Goal: Task Accomplishment & Management: Use online tool/utility

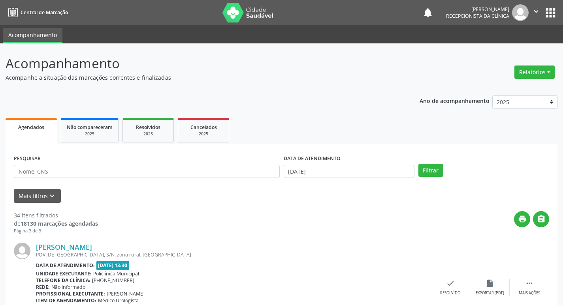
click at [83, 179] on div "PESQUISAR" at bounding box center [147, 168] width 270 height 31
click at [80, 175] on input "text" at bounding box center [147, 171] width 266 height 13
type input "[PERSON_NAME]"
click at [418, 164] on button "Filtrar" at bounding box center [430, 170] width 25 height 13
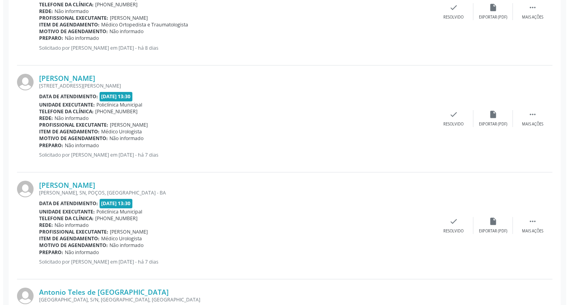
scroll to position [276, 0]
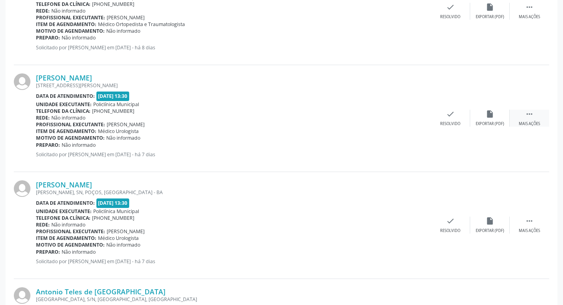
click at [535, 118] on div " Mais ações" at bounding box center [528, 118] width 39 height 17
click at [417, 119] on div "print Imprimir" at bounding box center [410, 118] width 39 height 17
click at [342, 118] on div "check Resolvido" at bounding box center [331, 118] width 39 height 17
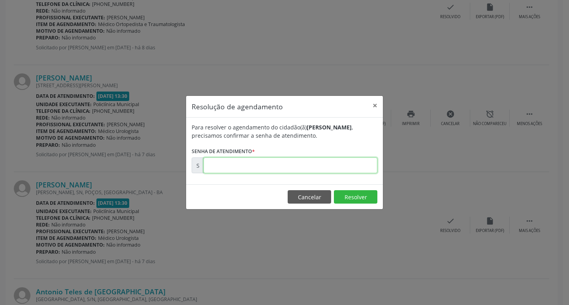
click at [226, 165] on input "text" at bounding box center [290, 166] width 174 height 16
paste input "00180582"
type input "00180582"
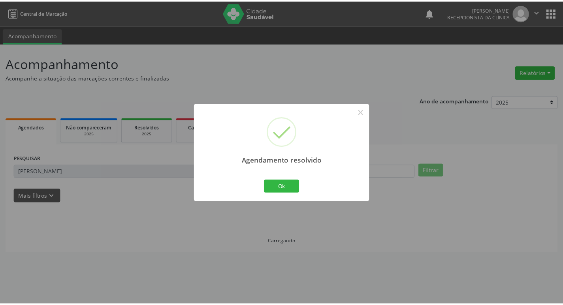
scroll to position [0, 0]
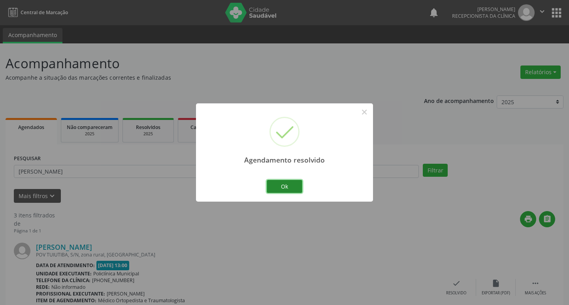
click at [276, 193] on button "Ok" at bounding box center [285, 186] width 36 height 13
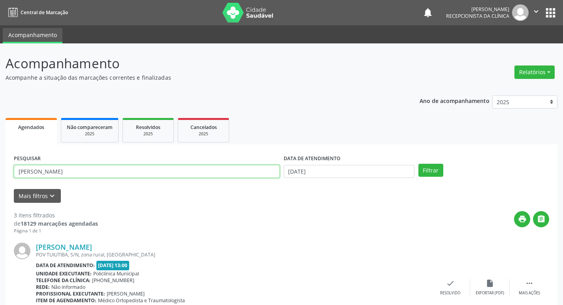
click at [108, 171] on input "[PERSON_NAME]" at bounding box center [147, 171] width 266 height 13
type input "[PERSON_NAME]"
click at [418, 164] on button "Filtrar" at bounding box center [430, 170] width 25 height 13
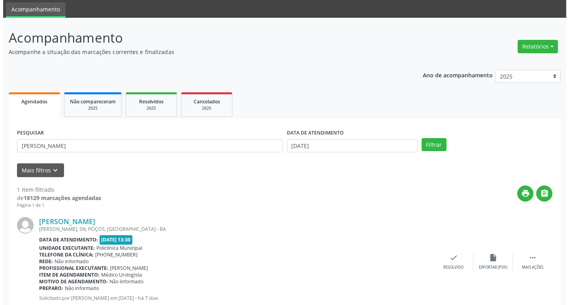
scroll to position [50, 0]
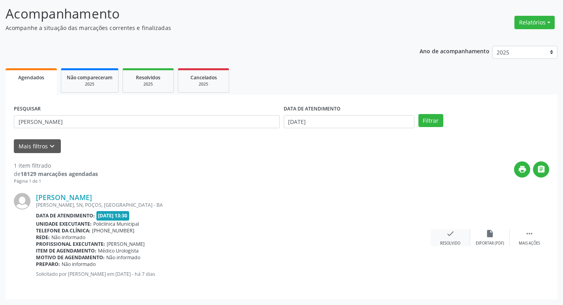
click at [448, 233] on icon "check" at bounding box center [450, 233] width 9 height 9
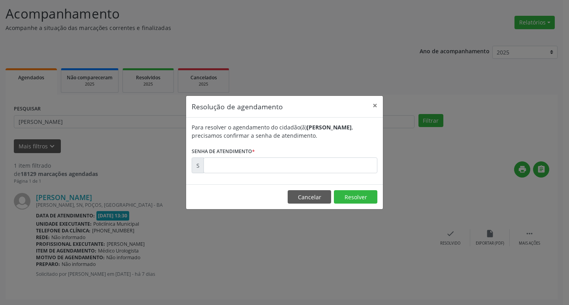
click at [254, 175] on div "Para resolver o agendamento do cidadão(ã) [PERSON_NAME] , precisamos confirmar …" at bounding box center [284, 151] width 197 height 67
click at [253, 172] on input "text" at bounding box center [290, 166] width 174 height 16
type input "00180587"
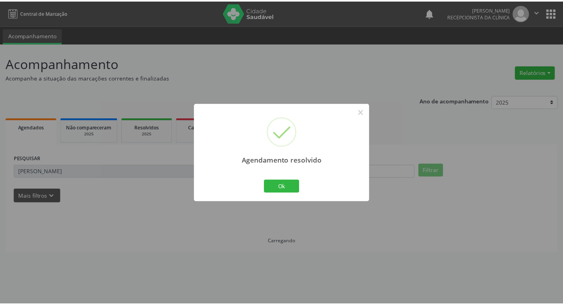
scroll to position [0, 0]
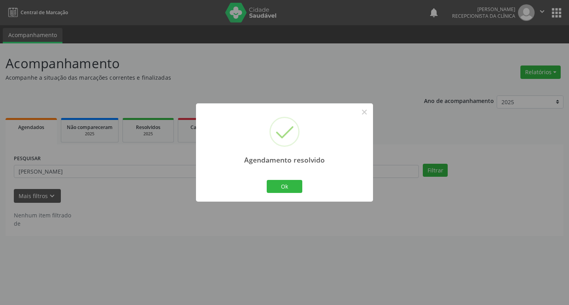
drag, startPoint x: 276, startPoint y: 179, endPoint x: 276, endPoint y: 185, distance: 5.5
click at [276, 180] on div "Ok Cancel" at bounding box center [284, 186] width 39 height 17
click at [276, 185] on button "Ok" at bounding box center [285, 186] width 36 height 13
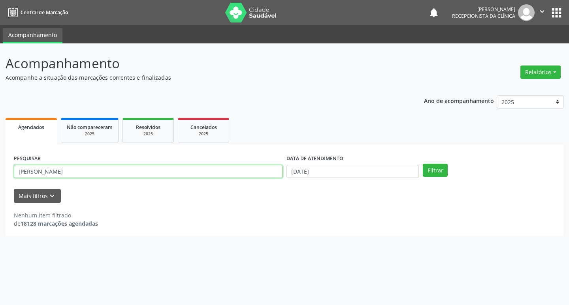
drag, startPoint x: 39, startPoint y: 174, endPoint x: 9, endPoint y: 182, distance: 31.3
click at [9, 182] on div "PESQUISAR [PERSON_NAME] DATA DE ATENDIMENTO [DATE] Filtrar UNIDADE DE REFERÊNCI…" at bounding box center [285, 191] width 558 height 92
type input "[PERSON_NAME]"
click at [423, 164] on button "Filtrar" at bounding box center [435, 170] width 25 height 13
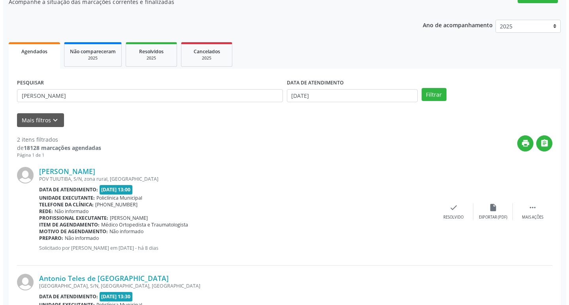
scroll to position [157, 0]
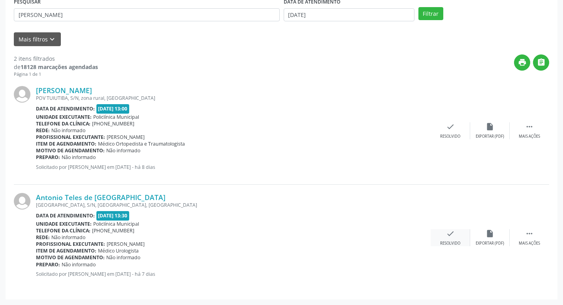
click at [449, 238] on icon "check" at bounding box center [450, 233] width 9 height 9
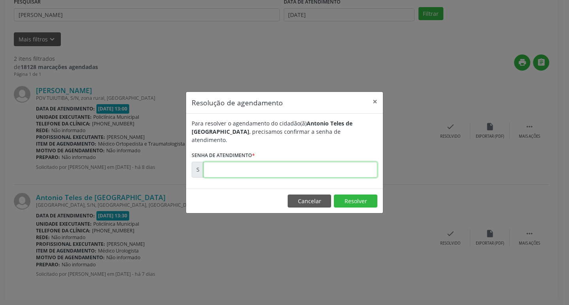
click at [284, 165] on input "text" at bounding box center [290, 170] width 174 height 16
type input "00180592"
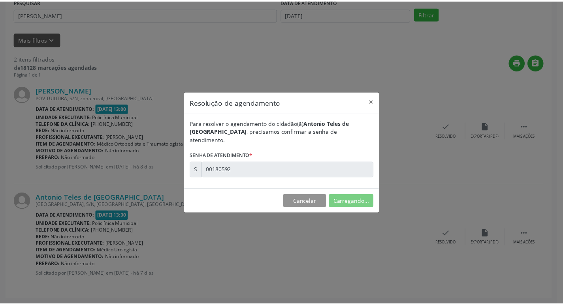
scroll to position [0, 0]
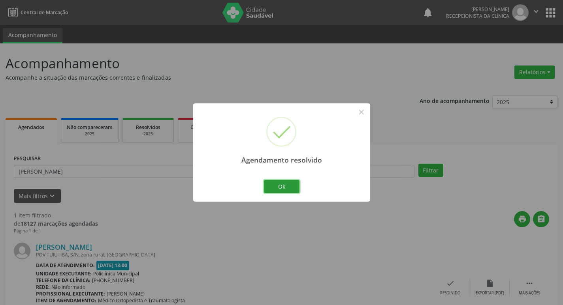
drag, startPoint x: 284, startPoint y: 193, endPoint x: 264, endPoint y: 184, distance: 21.9
click at [281, 192] on button "Ok" at bounding box center [282, 186] width 36 height 13
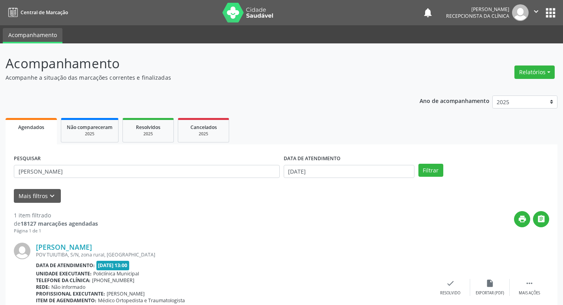
click at [264, 184] on div "PESQUISAR [PERSON_NAME]" at bounding box center [147, 168] width 270 height 31
click at [216, 179] on div "PESQUISAR [PERSON_NAME]" at bounding box center [147, 168] width 270 height 31
click at [199, 171] on input "[PERSON_NAME]" at bounding box center [147, 171] width 266 height 13
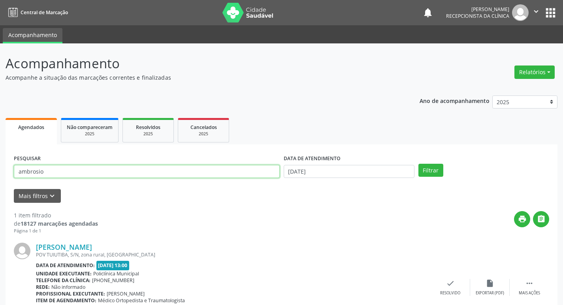
click at [418, 164] on button "Filtrar" at bounding box center [430, 170] width 25 height 13
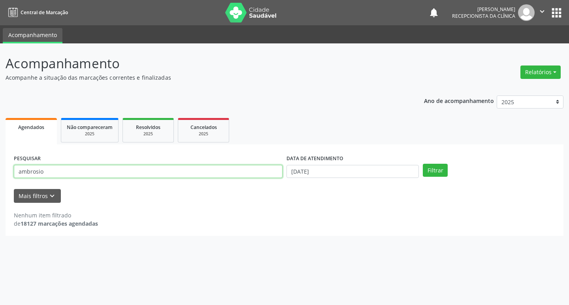
click at [115, 170] on input "ambrosio" at bounding box center [148, 171] width 269 height 13
type input "ambro"
click at [423, 164] on button "Filtrar" at bounding box center [435, 170] width 25 height 13
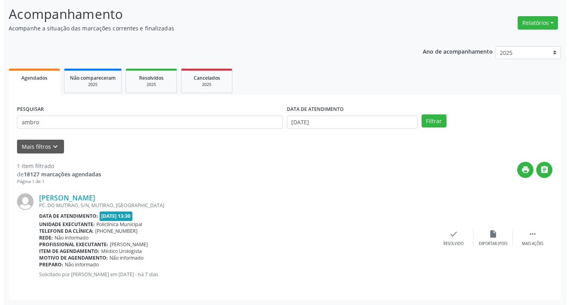
scroll to position [50, 0]
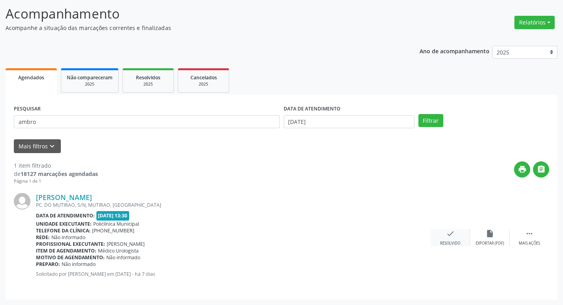
click at [457, 234] on div "check Resolvido" at bounding box center [450, 237] width 39 height 17
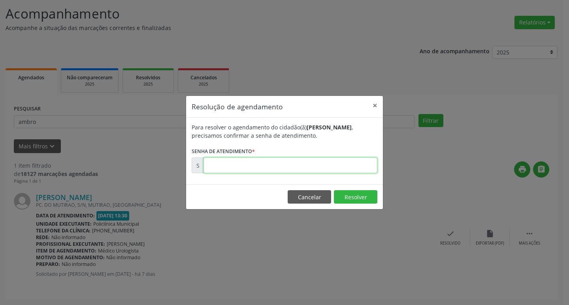
drag, startPoint x: 266, startPoint y: 170, endPoint x: 256, endPoint y: 164, distance: 11.5
click at [259, 166] on input "text" at bounding box center [290, 166] width 174 height 16
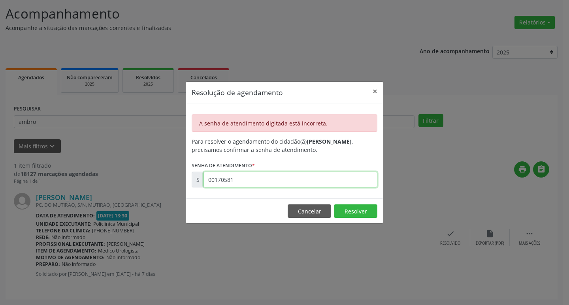
click at [254, 177] on input "00170581" at bounding box center [290, 180] width 174 height 16
click at [236, 184] on input "00170581" at bounding box center [290, 180] width 174 height 16
click at [220, 181] on input "00170581" at bounding box center [290, 180] width 174 height 16
click at [245, 179] on form "Para resolver o agendamento do cidadão(ã) [PERSON_NAME] , precisamos confirmar …" at bounding box center [285, 162] width 186 height 50
click at [245, 182] on input "00105818" at bounding box center [290, 180] width 174 height 16
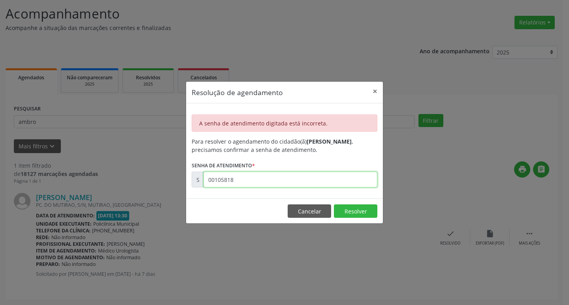
click at [245, 182] on input "00105818" at bounding box center [290, 180] width 174 height 16
type input "00180581"
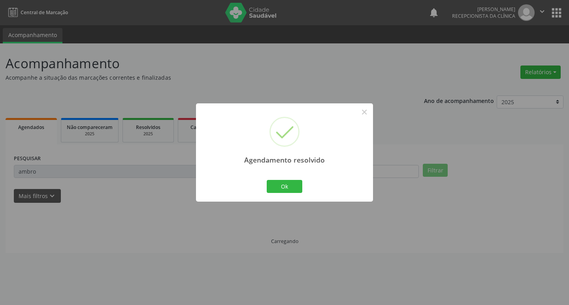
scroll to position [0, 0]
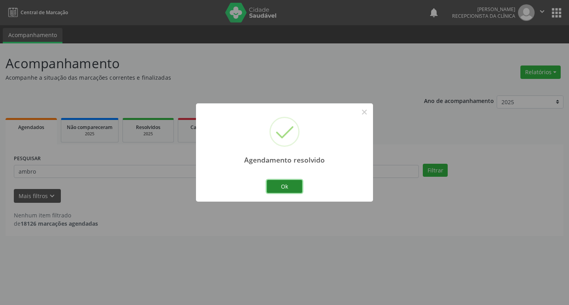
click at [295, 192] on button "Ok" at bounding box center [285, 186] width 36 height 13
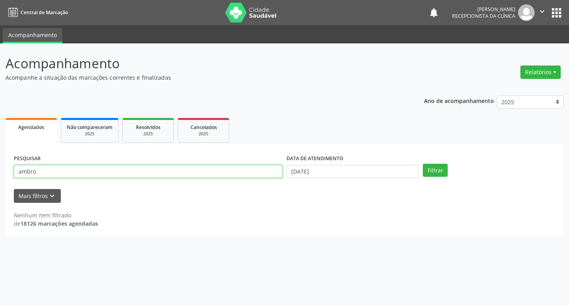
click at [228, 170] on input "ambro" at bounding box center [148, 171] width 269 height 13
type input "erivelton"
click at [423, 164] on button "Filtrar" at bounding box center [435, 170] width 25 height 13
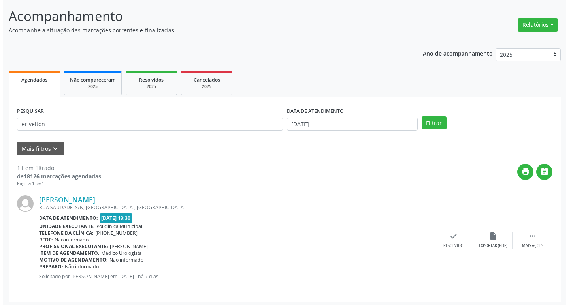
scroll to position [50, 0]
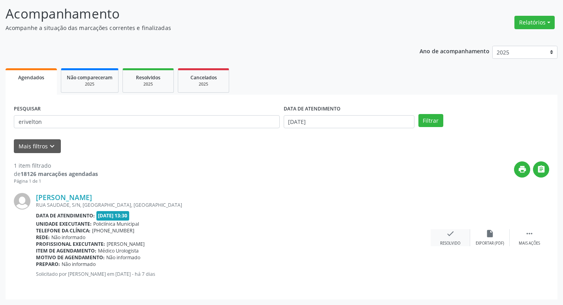
click at [446, 236] on icon "check" at bounding box center [450, 233] width 9 height 9
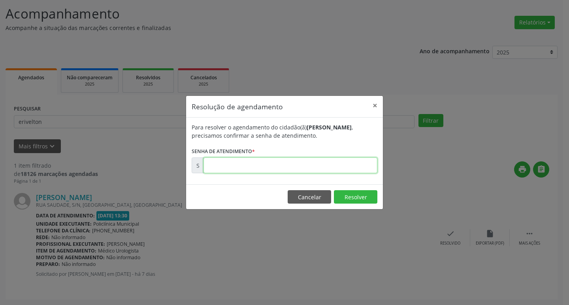
click at [291, 164] on input "text" at bounding box center [290, 166] width 174 height 16
type input "00180584"
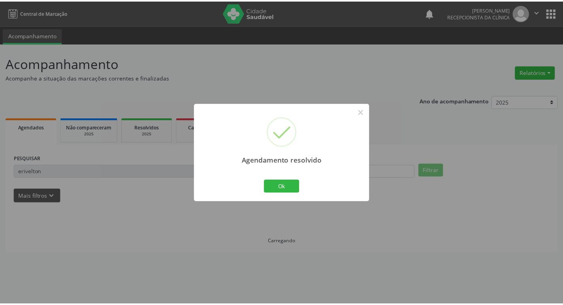
scroll to position [0, 0]
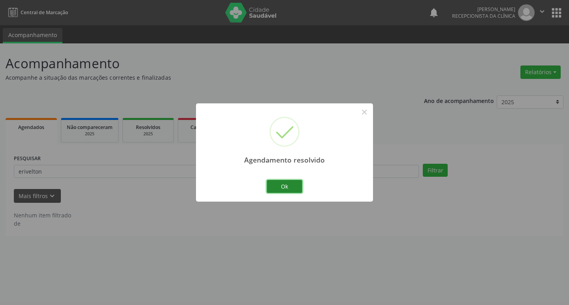
click at [278, 185] on button "Ok" at bounding box center [285, 186] width 36 height 13
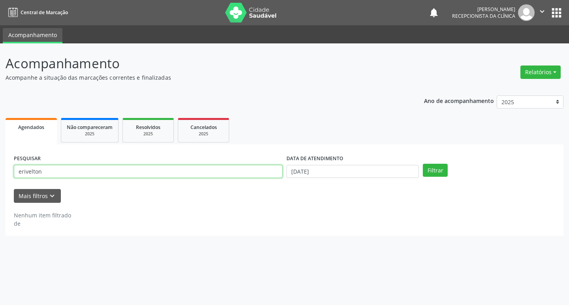
click at [193, 176] on input "erivelton" at bounding box center [148, 171] width 269 height 13
type input "juraci"
click at [423, 164] on button "Filtrar" at bounding box center [435, 170] width 25 height 13
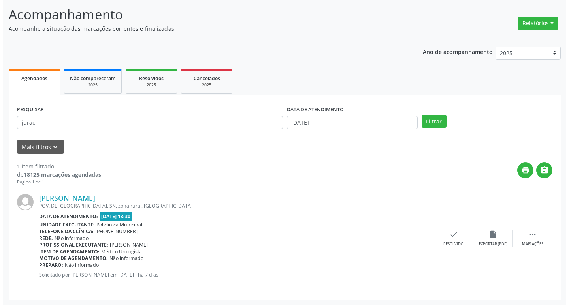
scroll to position [50, 0]
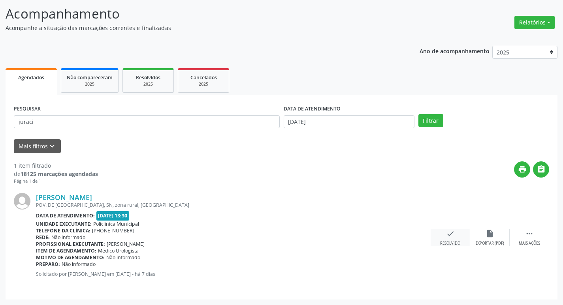
click at [447, 230] on icon "check" at bounding box center [450, 233] width 9 height 9
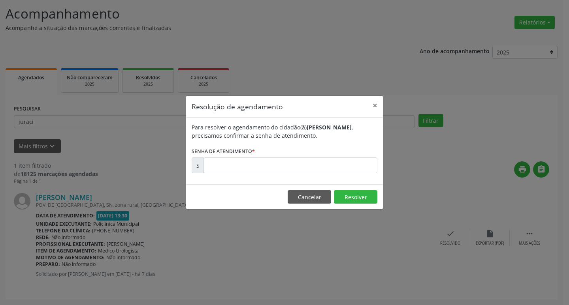
click at [239, 148] on label "Senha de atendimento *" at bounding box center [223, 151] width 63 height 12
click at [246, 164] on input "text" at bounding box center [290, 166] width 174 height 16
type input "00180578"
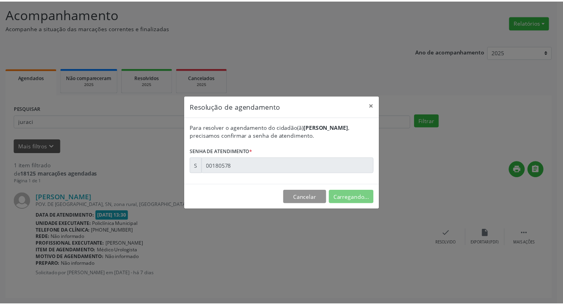
scroll to position [0, 0]
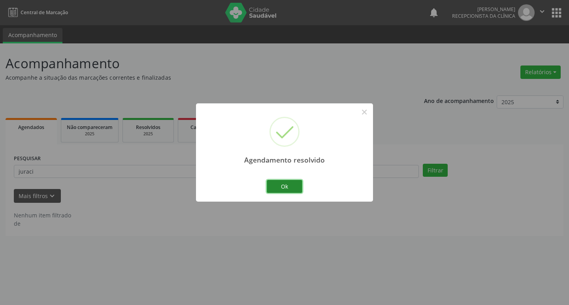
click at [280, 184] on button "Ok" at bounding box center [285, 186] width 36 height 13
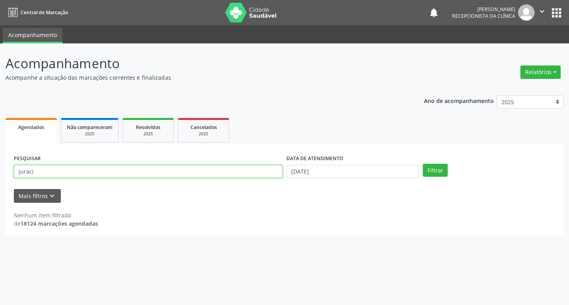
click at [227, 175] on input "juraci" at bounding box center [148, 171] width 269 height 13
type input "[PERSON_NAME]"
click at [423, 164] on button "Filtrar" at bounding box center [435, 170] width 25 height 13
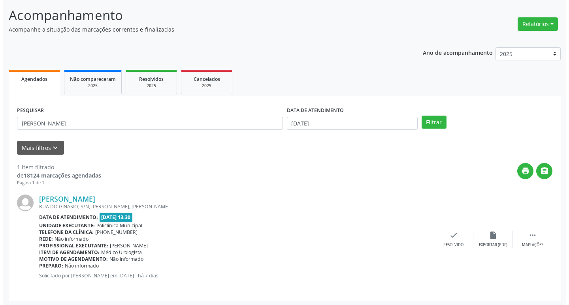
scroll to position [50, 0]
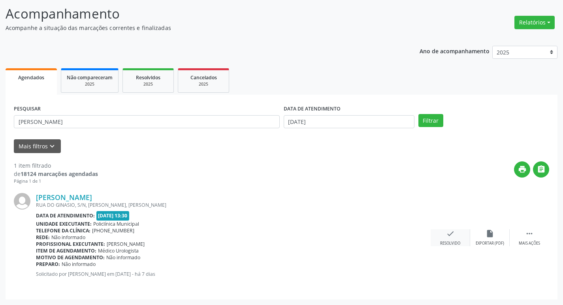
click at [455, 233] on div "check Resolvido" at bounding box center [450, 237] width 39 height 17
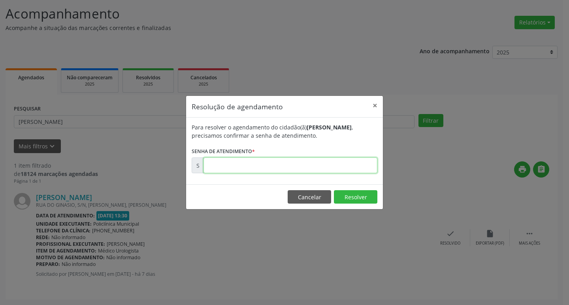
click at [243, 163] on input "text" at bounding box center [290, 166] width 174 height 16
type input "00180596"
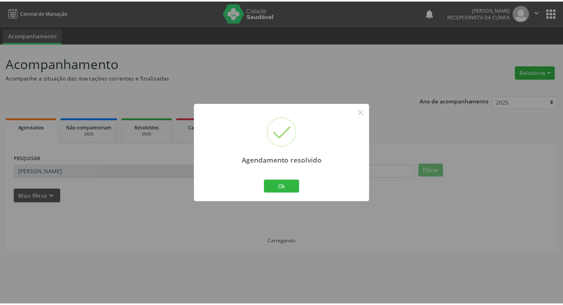
scroll to position [0, 0]
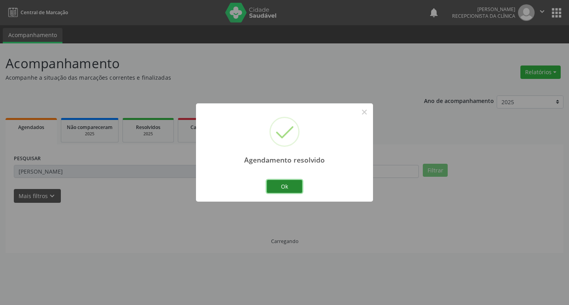
click at [280, 188] on button "Ok" at bounding box center [285, 186] width 36 height 13
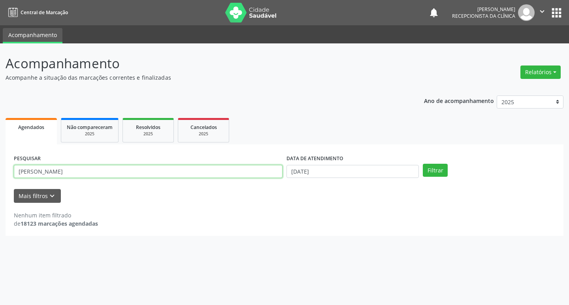
click at [168, 169] on input "[PERSON_NAME]" at bounding box center [148, 171] width 269 height 13
click at [165, 169] on input "[PERSON_NAME]" at bounding box center [148, 171] width 269 height 13
click at [423, 164] on button "Filtrar" at bounding box center [435, 170] width 25 height 13
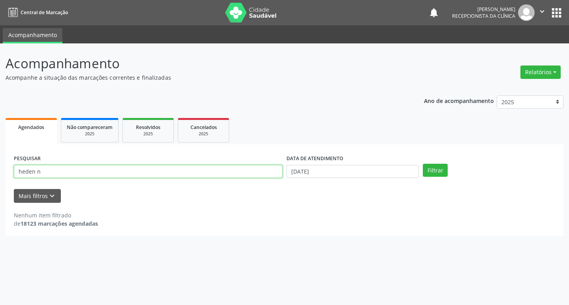
click at [165, 169] on input "heden n" at bounding box center [148, 171] width 269 height 13
type input "heden"
click at [423, 164] on button "Filtrar" at bounding box center [435, 170] width 25 height 13
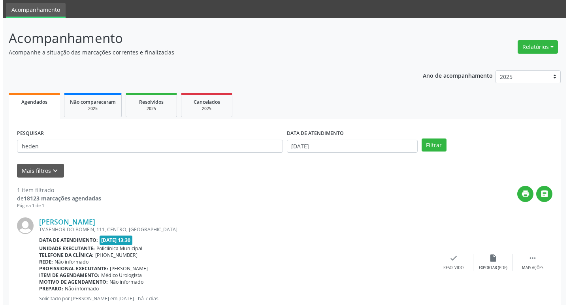
scroll to position [50, 0]
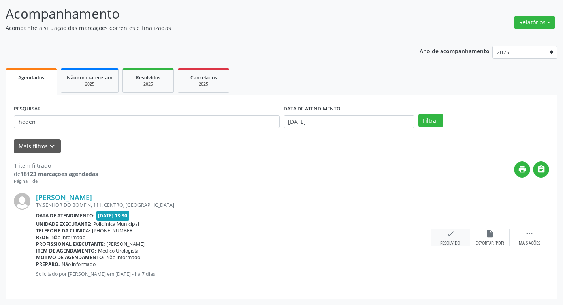
click at [449, 239] on div "check Resolvido" at bounding box center [450, 237] width 39 height 17
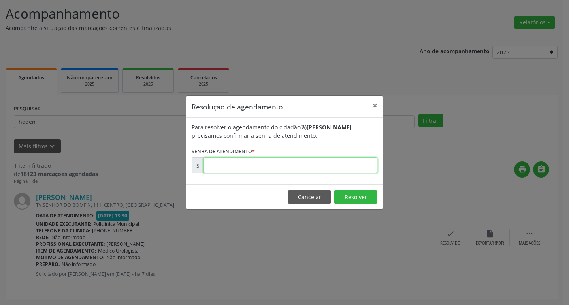
click at [243, 160] on input "text" at bounding box center [290, 166] width 174 height 16
type input "00180588"
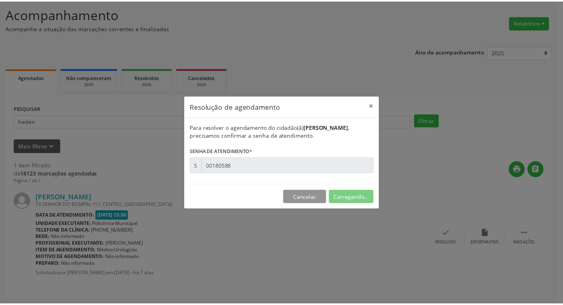
scroll to position [0, 0]
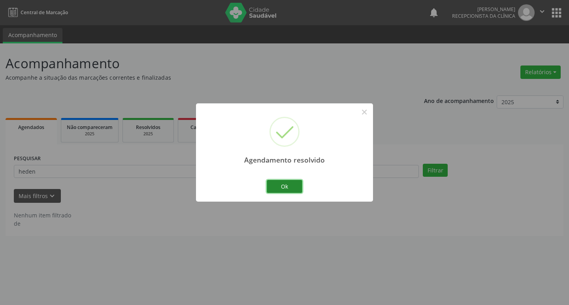
click at [268, 185] on button "Ok" at bounding box center [285, 186] width 36 height 13
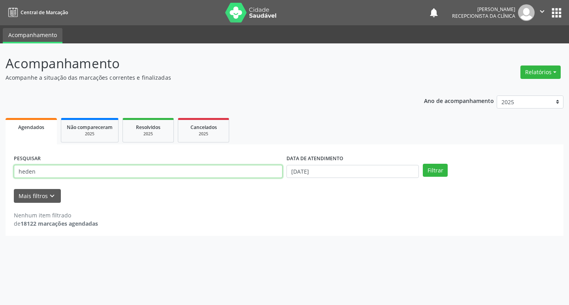
click at [210, 168] on input "heden" at bounding box center [148, 171] width 269 height 13
type input "[PERSON_NAME]"
click at [423, 164] on button "Filtrar" at bounding box center [435, 170] width 25 height 13
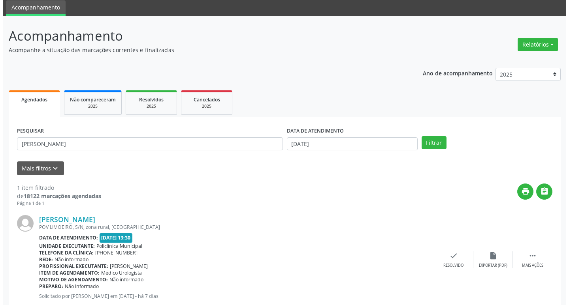
scroll to position [50, 0]
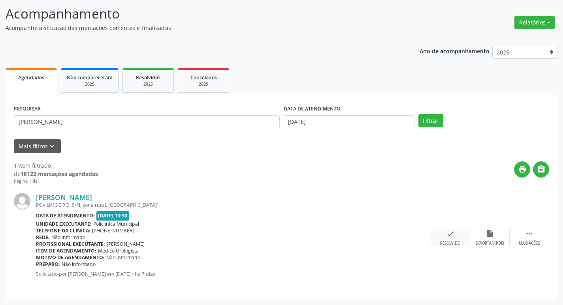
click at [455, 234] on div "check Resolvido" at bounding box center [450, 237] width 39 height 17
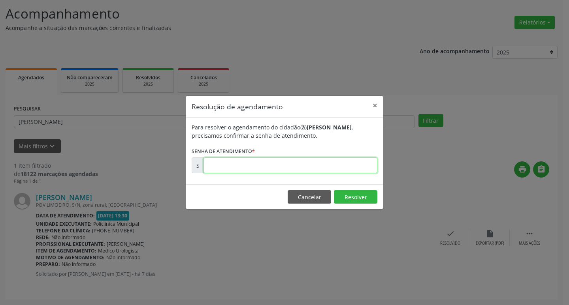
click at [229, 159] on input "text" at bounding box center [290, 166] width 174 height 16
type input "00180583"
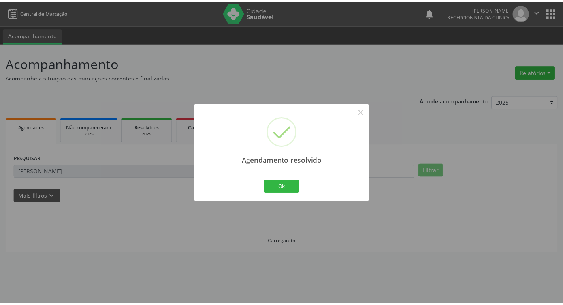
scroll to position [0, 0]
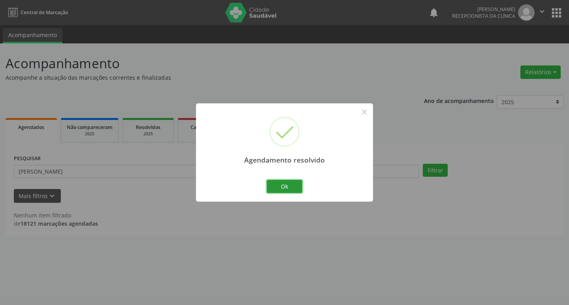
drag, startPoint x: 283, startPoint y: 182, endPoint x: 232, endPoint y: 177, distance: 50.7
click at [282, 182] on button "Ok" at bounding box center [285, 186] width 36 height 13
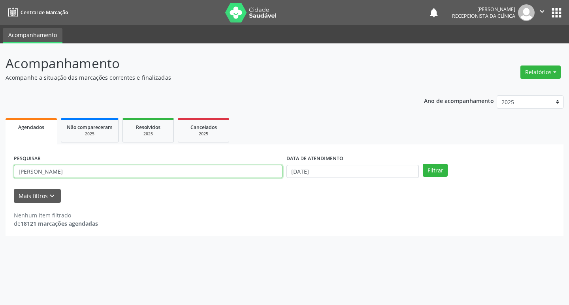
click at [231, 177] on input "[PERSON_NAME]" at bounding box center [148, 171] width 269 height 13
type input "franc"
click at [423, 164] on button "Filtrar" at bounding box center [435, 170] width 25 height 13
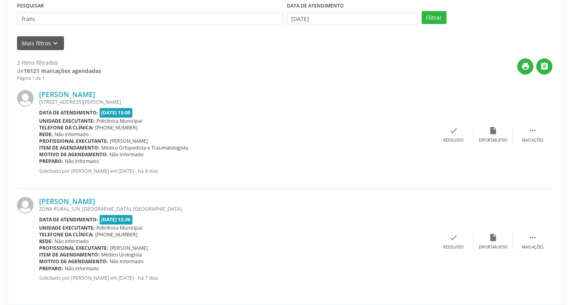
scroll to position [157, 0]
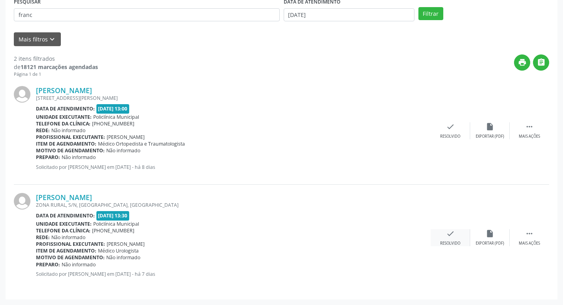
click at [449, 232] on icon "check" at bounding box center [450, 233] width 9 height 9
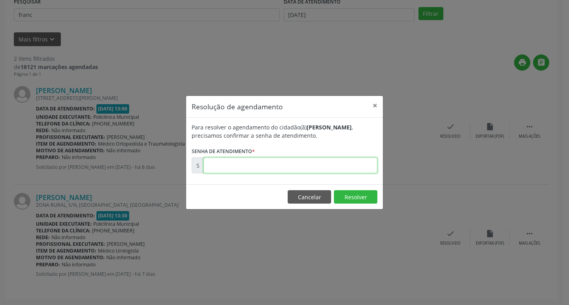
click at [263, 161] on input "text" at bounding box center [290, 166] width 174 height 16
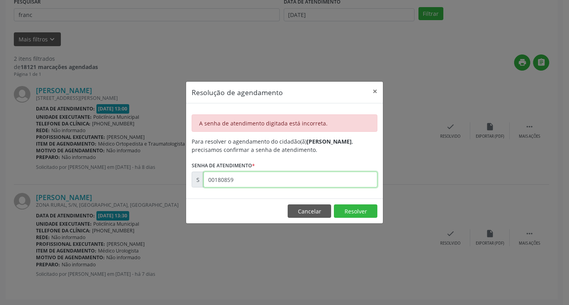
click at [269, 175] on input "00180859" at bounding box center [290, 180] width 174 height 16
type input "00180589"
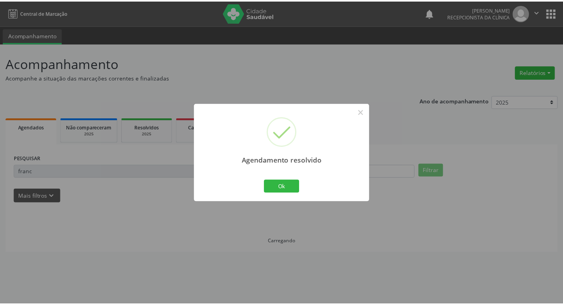
scroll to position [0, 0]
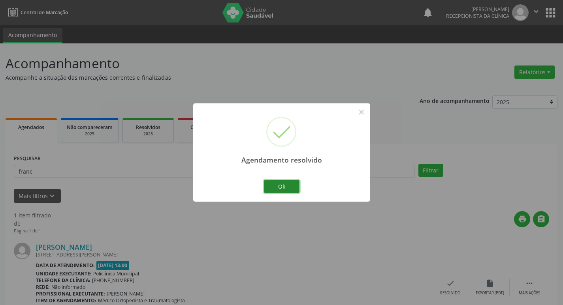
click at [281, 191] on button "Ok" at bounding box center [282, 186] width 36 height 13
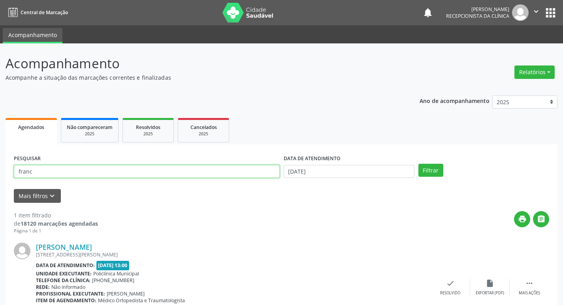
click at [134, 173] on input "franc" at bounding box center [147, 171] width 266 height 13
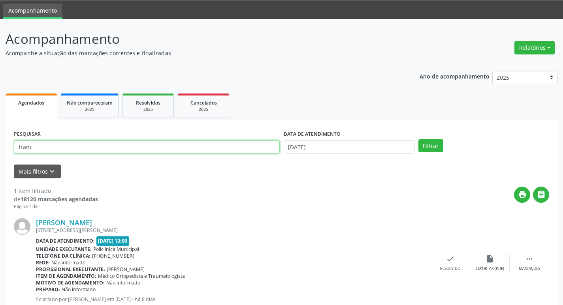
scroll to position [50, 0]
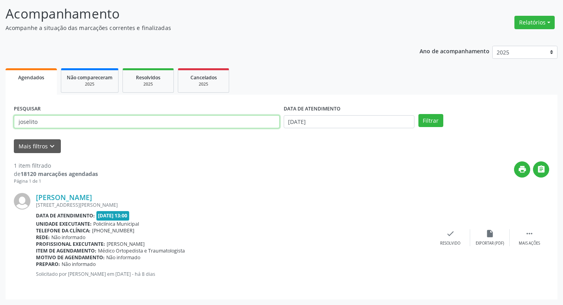
type input "joselito"
click at [418, 114] on button "Filtrar" at bounding box center [430, 120] width 25 height 13
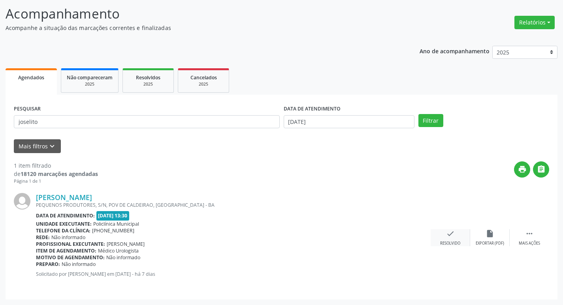
drag, startPoint x: 447, startPoint y: 232, endPoint x: 448, endPoint y: 240, distance: 7.9
click at [448, 235] on div "[PERSON_NAME] PEQUENOS PRODUTORES, S/N, POV DE CALDEIRAO, [GEOGRAPHIC_DATA] - B…" at bounding box center [281, 238] width 535 height 107
click at [449, 237] on icon "check" at bounding box center [450, 233] width 9 height 9
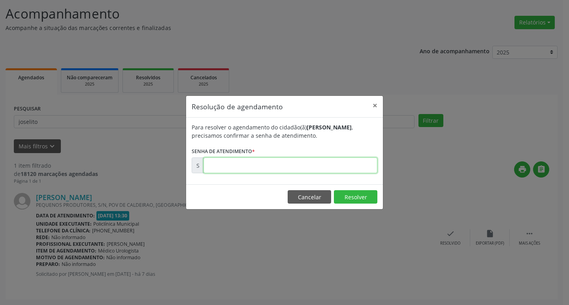
click at [287, 168] on input "text" at bounding box center [290, 166] width 174 height 16
type input "00180576"
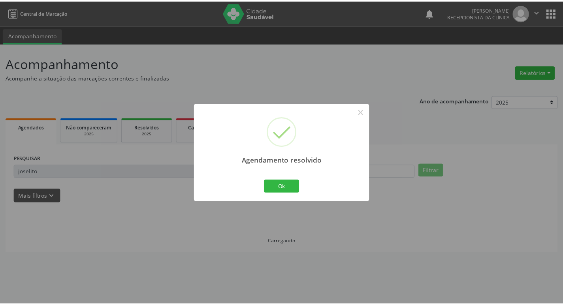
scroll to position [0, 0]
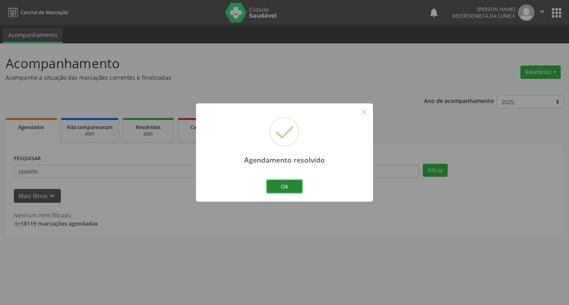
click at [290, 188] on button "Ok" at bounding box center [285, 186] width 36 height 13
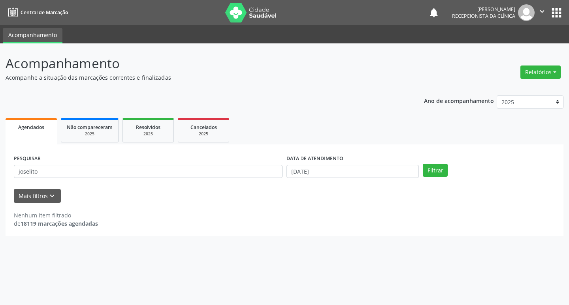
click at [212, 181] on div "PESQUISAR [PERSON_NAME]" at bounding box center [148, 168] width 273 height 31
click at [184, 179] on div "PESQUISAR [PERSON_NAME]" at bounding box center [148, 168] width 273 height 31
click at [164, 174] on input "joselito" at bounding box center [148, 171] width 269 height 13
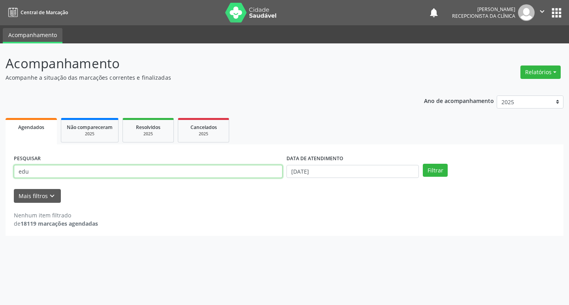
type input "edu"
click at [423, 164] on button "Filtrar" at bounding box center [435, 170] width 25 height 13
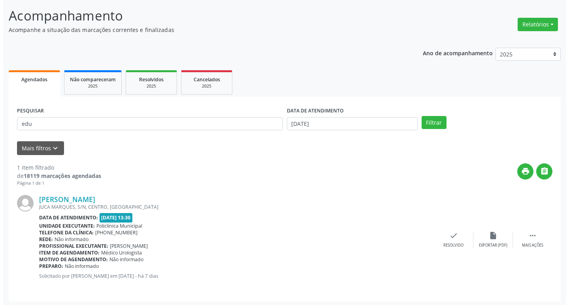
scroll to position [50, 0]
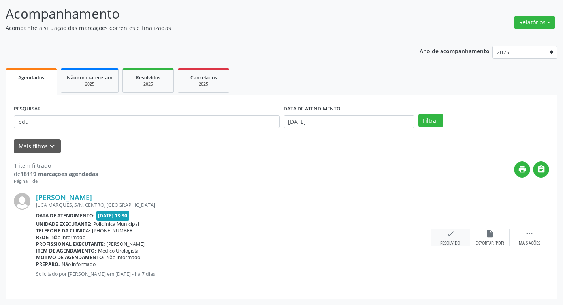
click at [451, 233] on icon "check" at bounding box center [450, 233] width 9 height 9
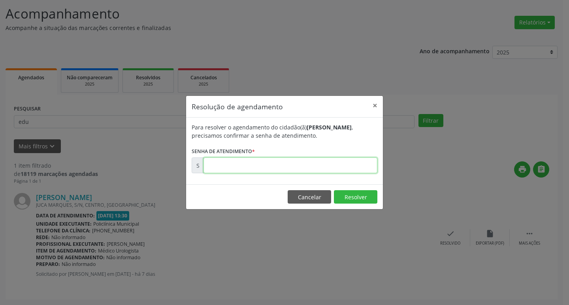
click at [237, 162] on input "text" at bounding box center [290, 166] width 174 height 16
type input "00180580"
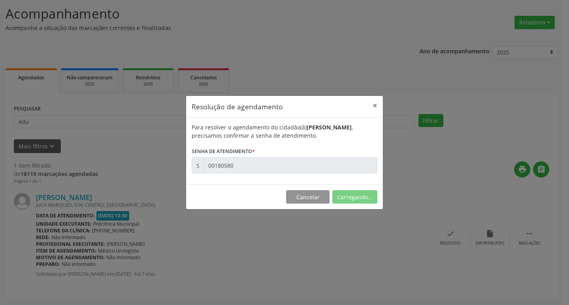
scroll to position [0, 0]
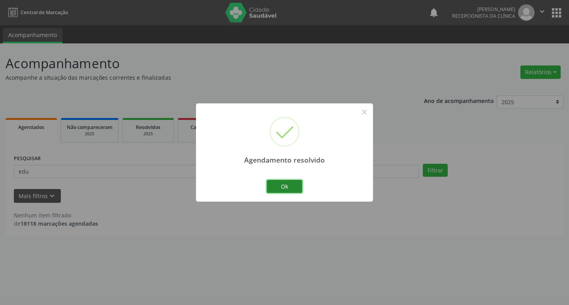
click at [276, 183] on button "Ok" at bounding box center [285, 186] width 36 height 13
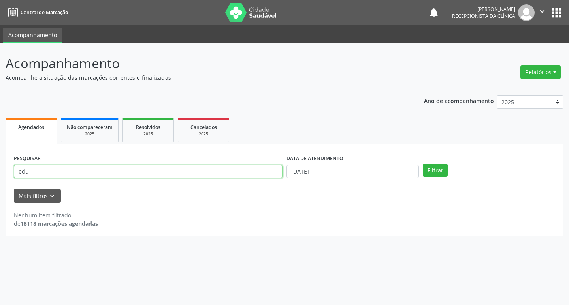
click at [221, 175] on input "edu" at bounding box center [148, 171] width 269 height 13
type input "manoel"
click at [423, 164] on button "Filtrar" at bounding box center [435, 170] width 25 height 13
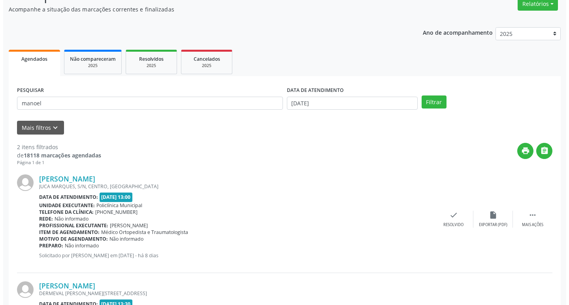
scroll to position [157, 0]
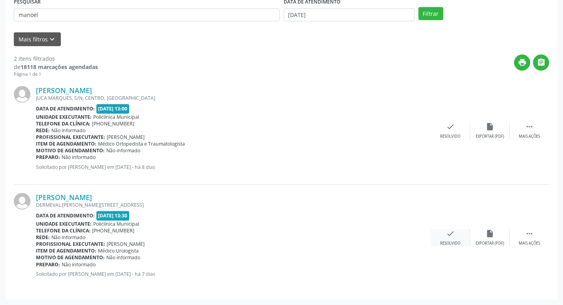
click at [450, 234] on icon "check" at bounding box center [450, 233] width 9 height 9
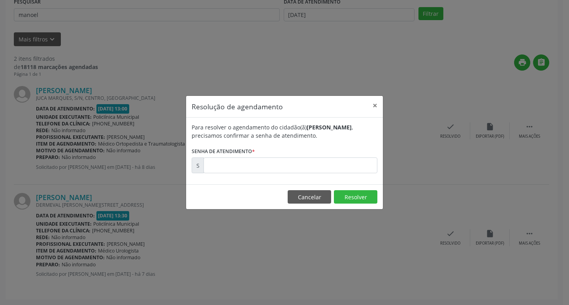
click at [194, 163] on div "S" at bounding box center [198, 166] width 12 height 16
click at [224, 164] on input "text" at bounding box center [290, 166] width 174 height 16
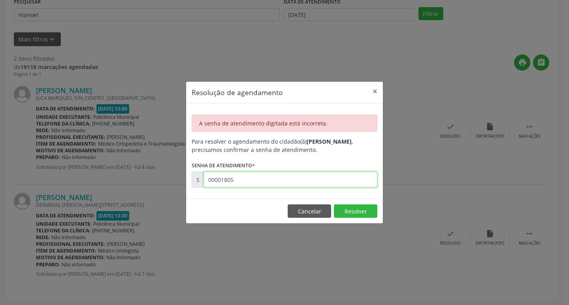
click at [265, 183] on input "00001805" at bounding box center [290, 180] width 174 height 16
type input "00180593"
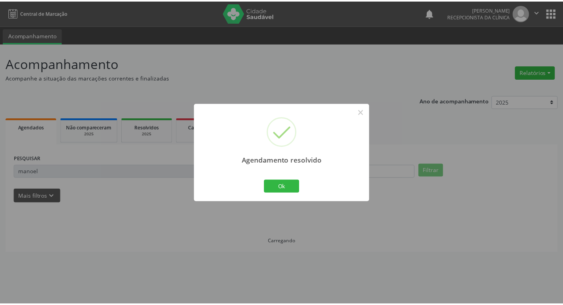
scroll to position [0, 0]
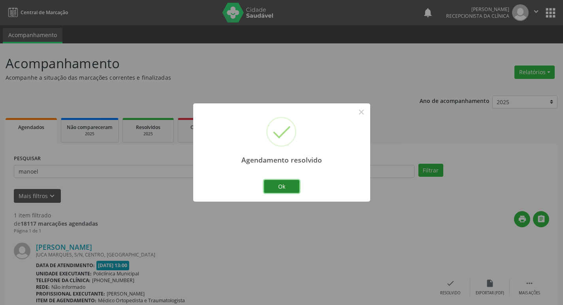
click at [265, 182] on button "Ok" at bounding box center [282, 186] width 36 height 13
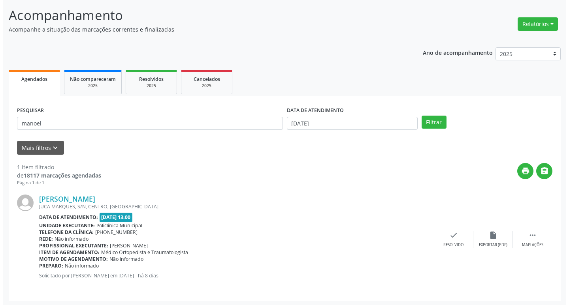
scroll to position [50, 0]
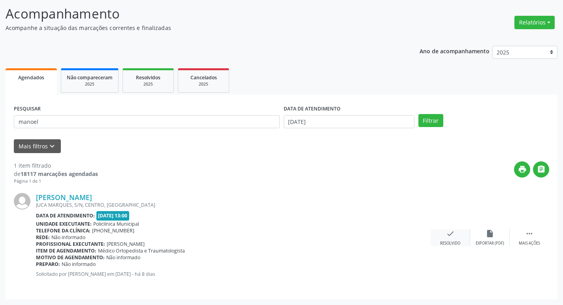
click at [453, 239] on div "check Resolvido" at bounding box center [450, 237] width 39 height 17
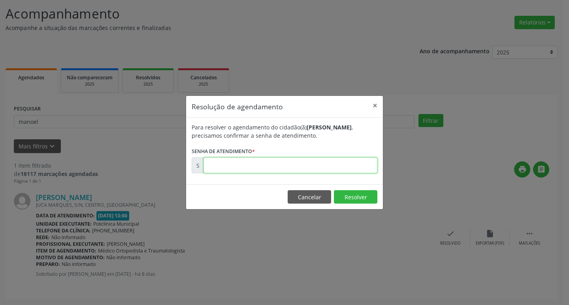
click at [235, 158] on input "text" at bounding box center [290, 166] width 174 height 16
type input "00180343"
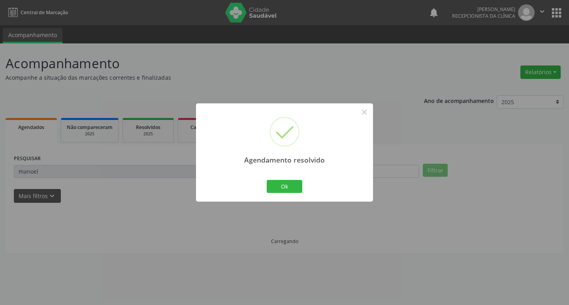
scroll to position [0, 0]
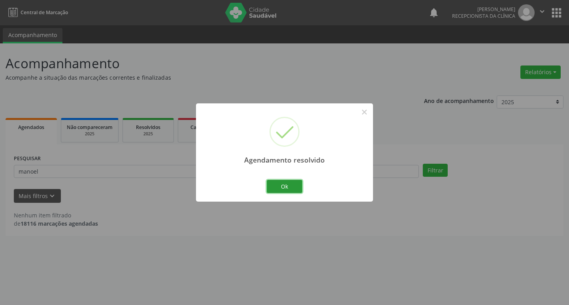
drag, startPoint x: 292, startPoint y: 190, endPoint x: 275, endPoint y: 184, distance: 18.5
click at [290, 190] on button "Ok" at bounding box center [285, 186] width 36 height 13
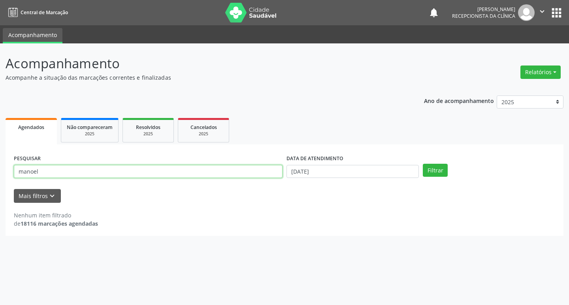
click at [240, 177] on input "manoel" at bounding box center [148, 171] width 269 height 13
type input "ivoneide"
click at [423, 164] on button "Filtrar" at bounding box center [435, 170] width 25 height 13
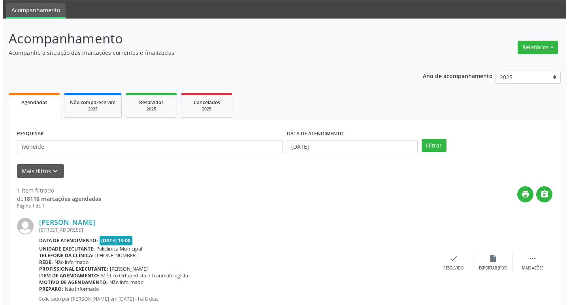
scroll to position [50, 0]
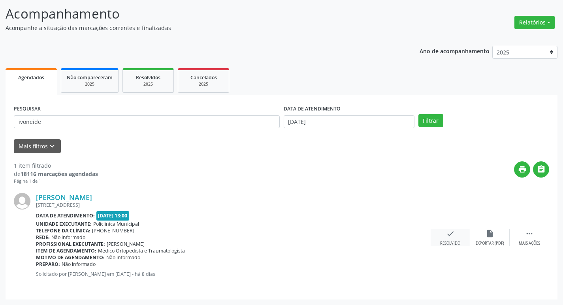
click at [453, 242] on div "Resolvido" at bounding box center [450, 244] width 20 height 6
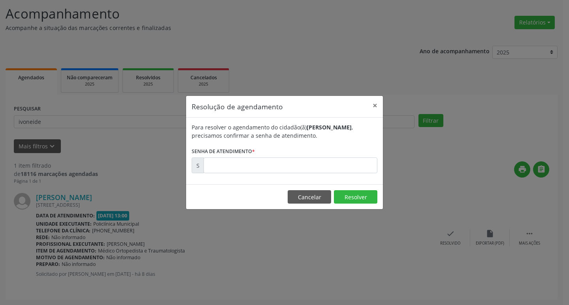
drag, startPoint x: 291, startPoint y: 153, endPoint x: 293, endPoint y: 162, distance: 8.6
click at [292, 159] on form "Para resolver o agendamento do cidadão(ã) [PERSON_NAME] , precisamos confirmar …" at bounding box center [285, 148] width 186 height 50
click at [294, 162] on input "text" at bounding box center [290, 166] width 174 height 16
type input "00180470"
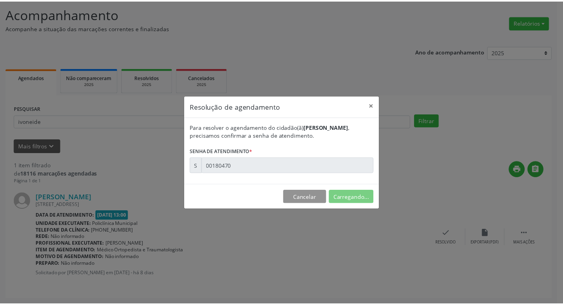
scroll to position [0, 0]
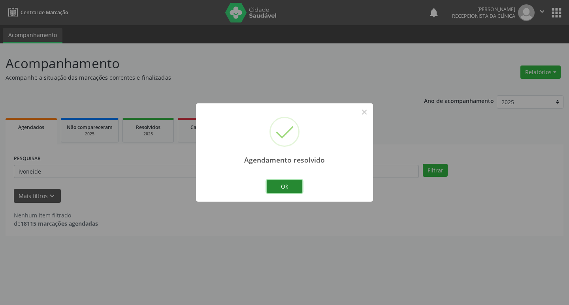
click at [282, 185] on button "Ok" at bounding box center [285, 186] width 36 height 13
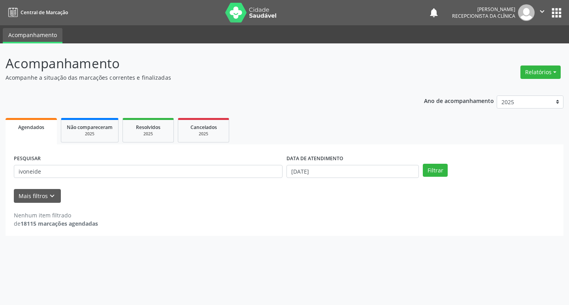
click at [164, 162] on div "PESQUISAR ivoneide" at bounding box center [148, 168] width 273 height 31
click at [164, 169] on input "ivoneide" at bounding box center [148, 171] width 269 height 13
type input "maria"
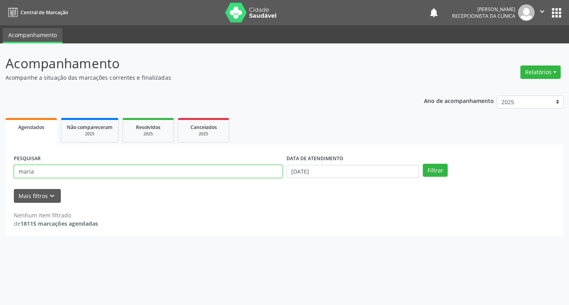
click at [423, 164] on button "Filtrar" at bounding box center [435, 170] width 25 height 13
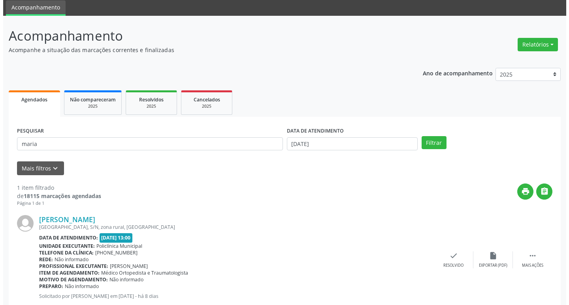
scroll to position [50, 0]
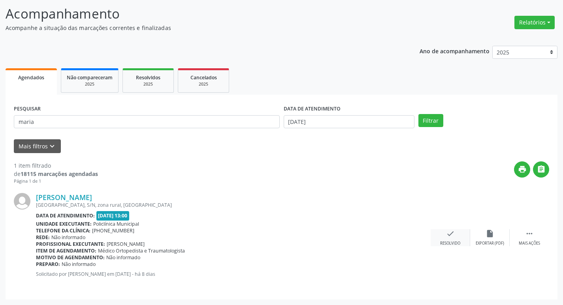
click at [445, 236] on div "check Resolvido" at bounding box center [450, 237] width 39 height 17
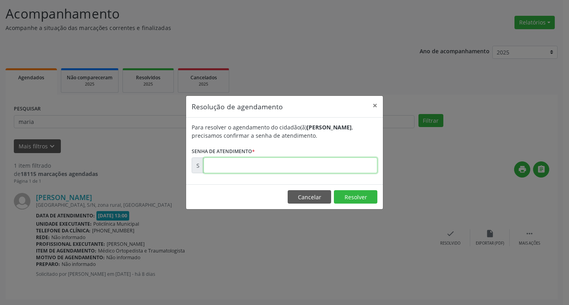
click at [209, 173] on input "text" at bounding box center [290, 166] width 174 height 16
type input "00180207"
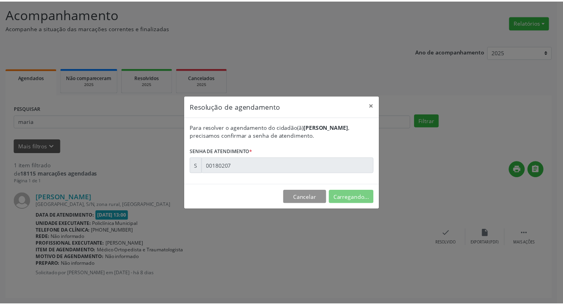
scroll to position [0, 0]
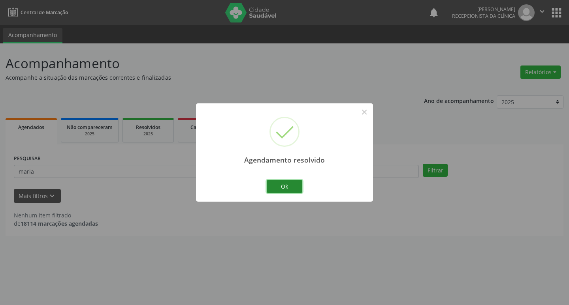
click at [286, 190] on button "Ok" at bounding box center [285, 186] width 36 height 13
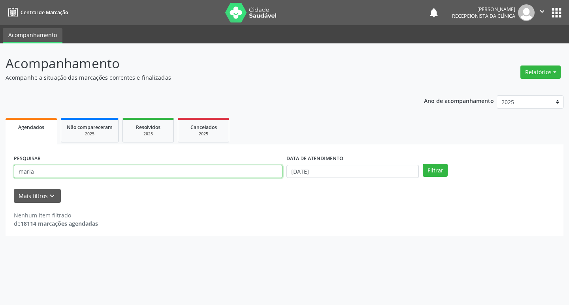
click at [241, 174] on input "maria" at bounding box center [148, 171] width 269 height 13
type input "luana"
click at [423, 164] on button "Filtrar" at bounding box center [435, 170] width 25 height 13
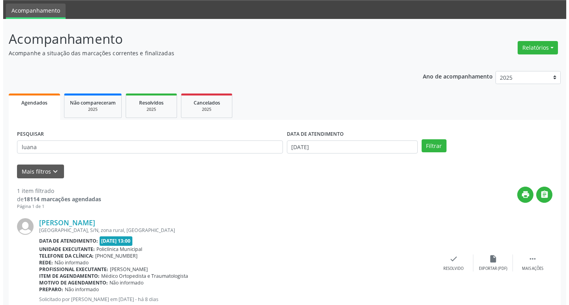
scroll to position [50, 0]
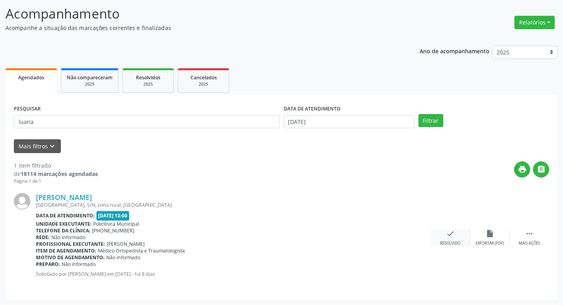
click at [448, 239] on div "check Resolvido" at bounding box center [450, 237] width 39 height 17
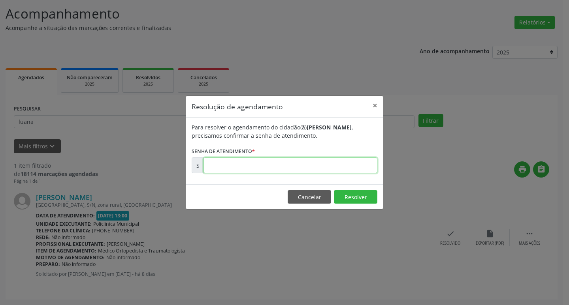
click at [222, 164] on input "text" at bounding box center [290, 166] width 174 height 16
type input "00180443"
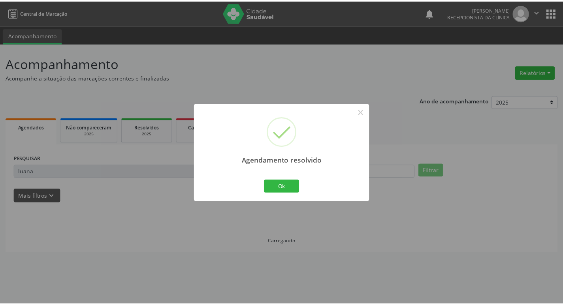
scroll to position [0, 0]
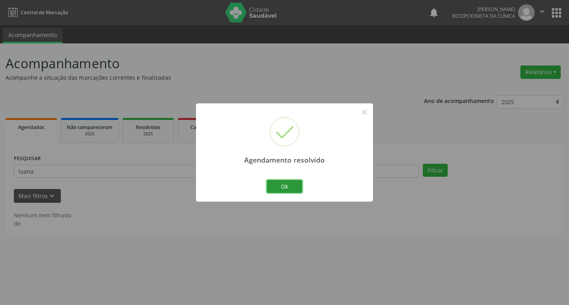
drag, startPoint x: 274, startPoint y: 182, endPoint x: 259, endPoint y: 176, distance: 15.4
click at [273, 186] on button "Ok" at bounding box center [285, 186] width 36 height 13
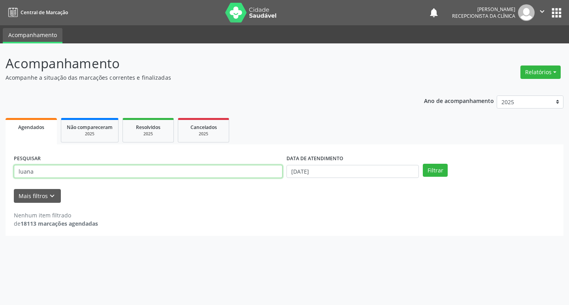
click at [241, 171] on input "luana" at bounding box center [148, 171] width 269 height 13
type input "[PERSON_NAME]"
click at [423, 164] on button "Filtrar" at bounding box center [435, 170] width 25 height 13
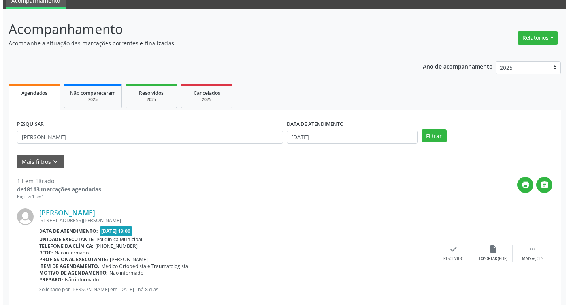
scroll to position [50, 0]
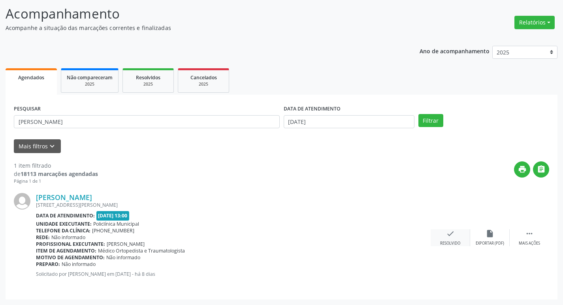
click at [451, 233] on icon "check" at bounding box center [450, 233] width 9 height 9
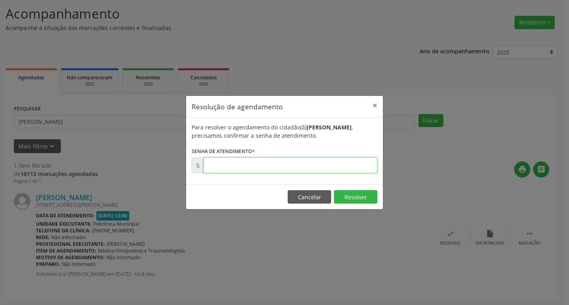
click at [245, 169] on input "text" at bounding box center [290, 166] width 174 height 16
type input "00180159"
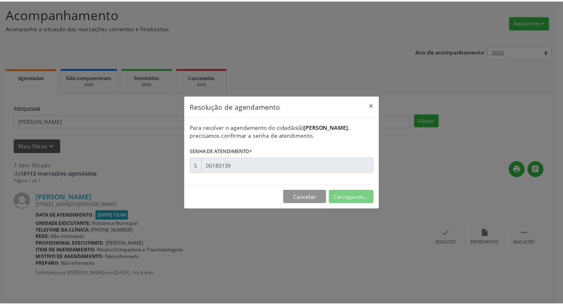
scroll to position [0, 0]
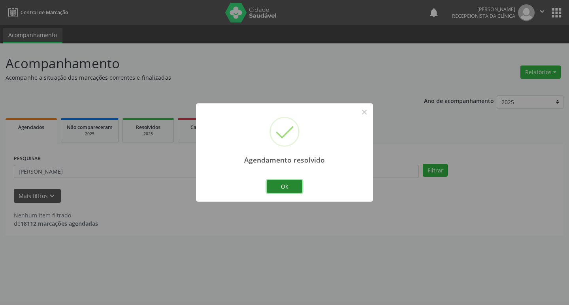
click at [267, 186] on button "Ok" at bounding box center [285, 186] width 36 height 13
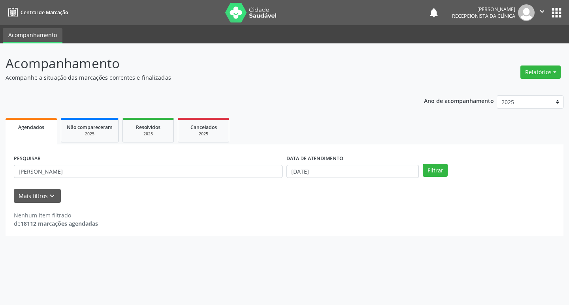
click at [244, 179] on div "PESQUISAR [PERSON_NAME]" at bounding box center [148, 168] width 273 height 31
click at [240, 177] on input "[PERSON_NAME]" at bounding box center [148, 171] width 269 height 13
type input "[PERSON_NAME]"
click at [423, 164] on button "Filtrar" at bounding box center [435, 170] width 25 height 13
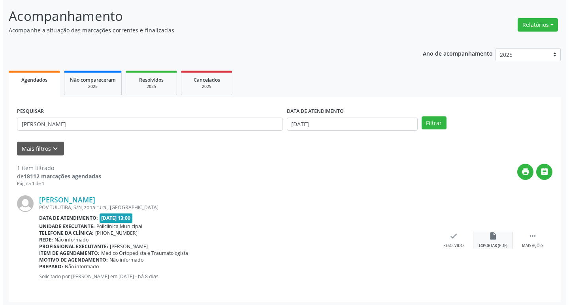
scroll to position [50, 0]
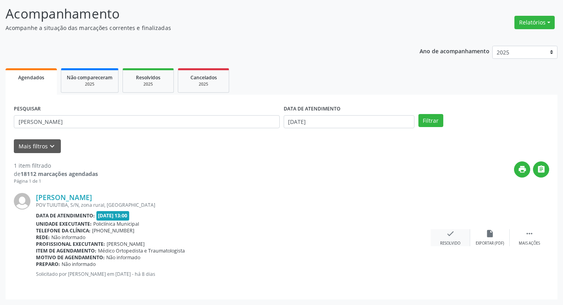
click at [454, 237] on icon "check" at bounding box center [450, 233] width 9 height 9
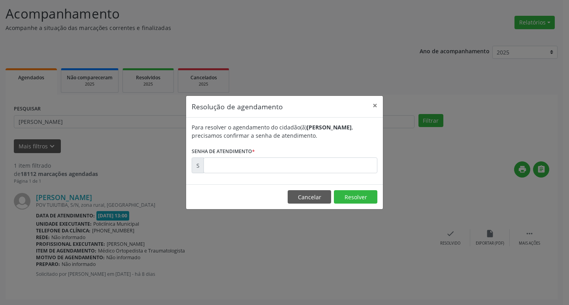
click at [279, 172] on div "Para resolver o agendamento do cidadão(ã) [PERSON_NAME] , precisamos confirmar …" at bounding box center [284, 151] width 197 height 67
click at [273, 168] on input "text" at bounding box center [290, 166] width 174 height 16
type input "00180126"
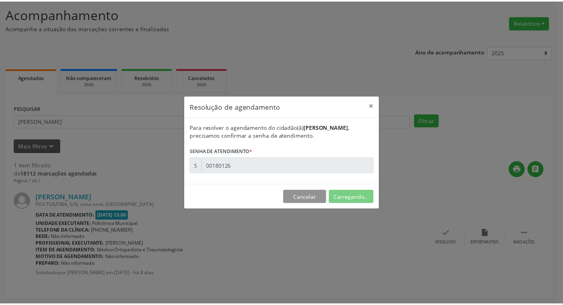
scroll to position [0, 0]
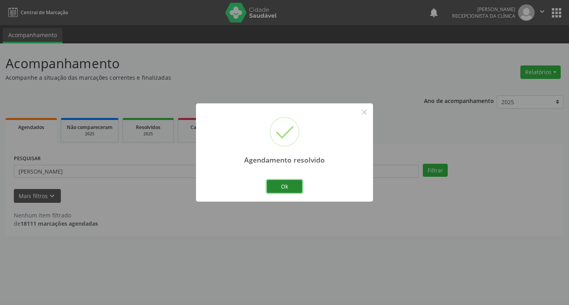
click at [276, 184] on button "Ok" at bounding box center [285, 186] width 36 height 13
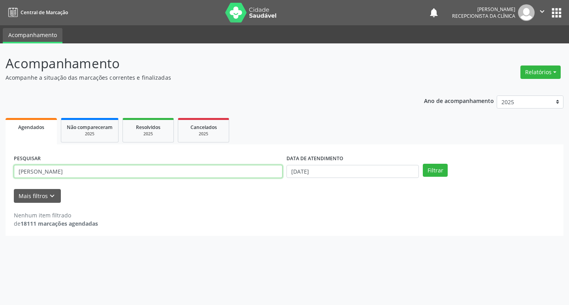
click at [239, 173] on input "[PERSON_NAME]" at bounding box center [148, 171] width 269 height 13
type input "[PERSON_NAME]"
click at [423, 164] on button "Filtrar" at bounding box center [435, 170] width 25 height 13
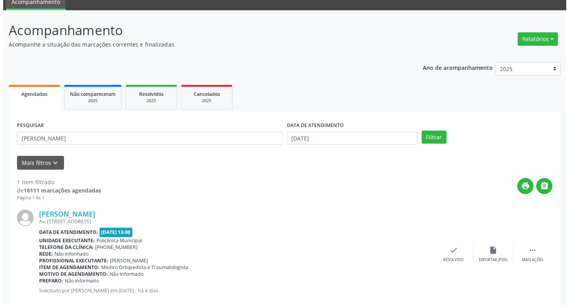
scroll to position [50, 0]
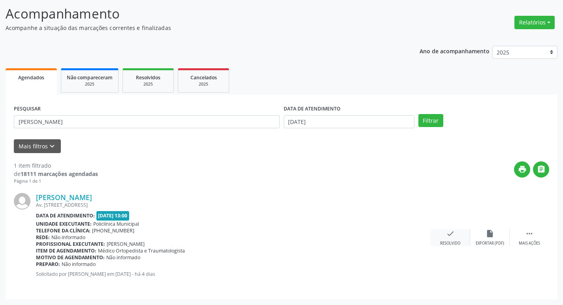
click at [448, 233] on icon "check" at bounding box center [450, 233] width 9 height 9
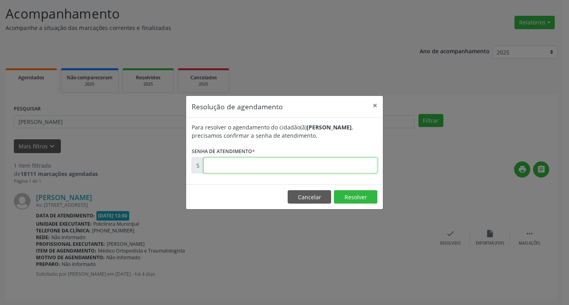
click at [254, 159] on input "text" at bounding box center [290, 166] width 174 height 16
type input "00180900"
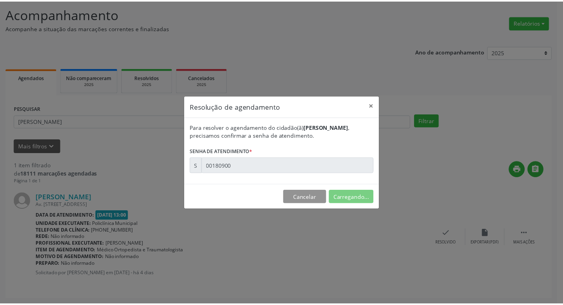
scroll to position [0, 0]
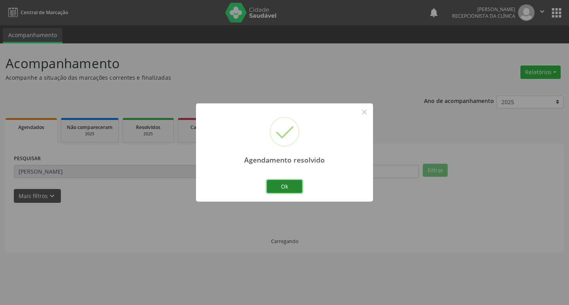
click at [276, 187] on button "Ok" at bounding box center [285, 186] width 36 height 13
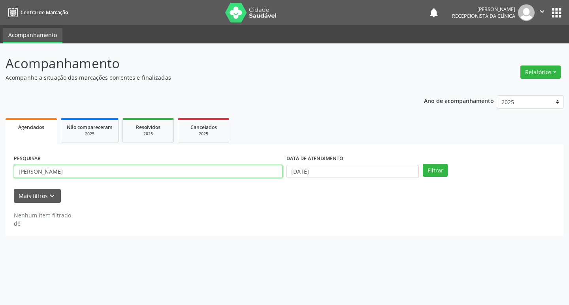
click at [252, 178] on input "[PERSON_NAME]" at bounding box center [148, 171] width 269 height 13
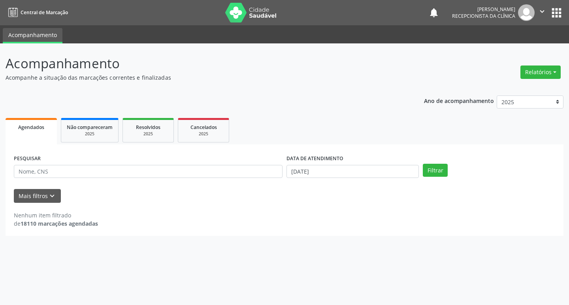
click at [259, 178] on div "PESQUISAR" at bounding box center [148, 168] width 273 height 31
click at [259, 178] on input "text" at bounding box center [148, 171] width 269 height 13
type input "marli"
click at [423, 164] on button "Filtrar" at bounding box center [435, 170] width 25 height 13
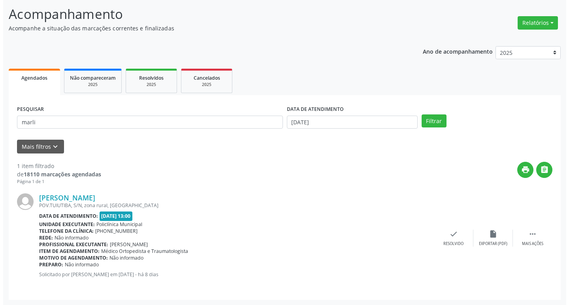
scroll to position [50, 0]
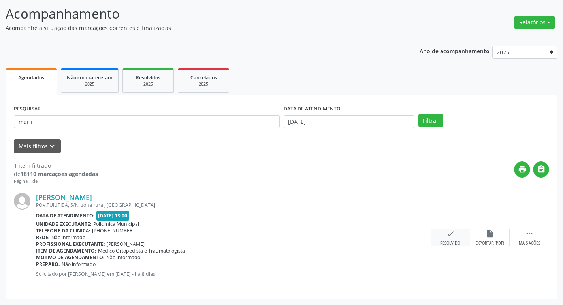
click at [459, 233] on div "check Resolvido" at bounding box center [450, 237] width 39 height 17
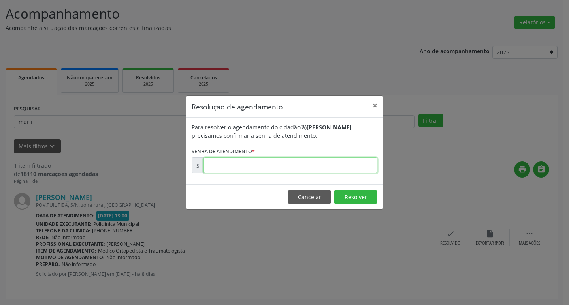
click at [256, 158] on input "text" at bounding box center [290, 166] width 174 height 16
type input "00180147"
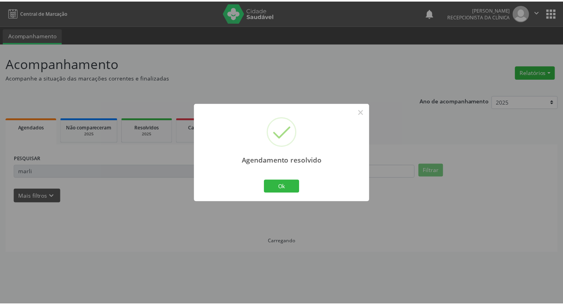
scroll to position [0, 0]
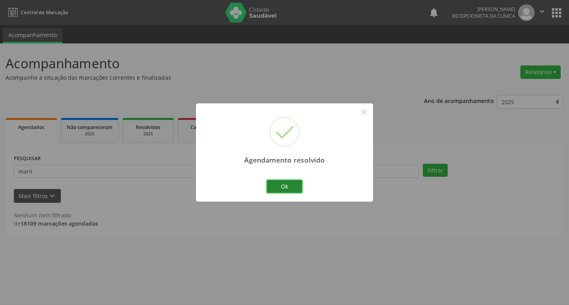
click at [280, 186] on button "Ok" at bounding box center [285, 186] width 36 height 13
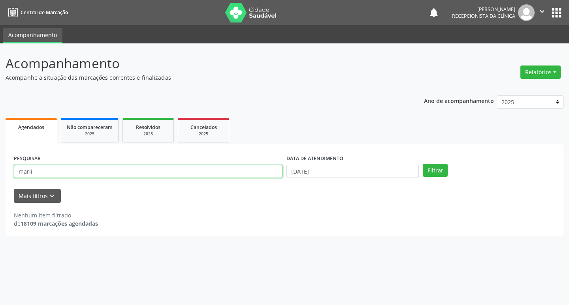
click at [227, 167] on input "marli" at bounding box center [148, 171] width 269 height 13
click at [226, 167] on input "marli" at bounding box center [148, 171] width 269 height 13
type input "[PERSON_NAME]"
click at [423, 164] on button "Filtrar" at bounding box center [435, 170] width 25 height 13
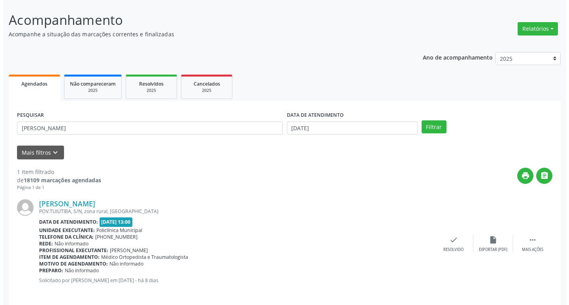
scroll to position [50, 0]
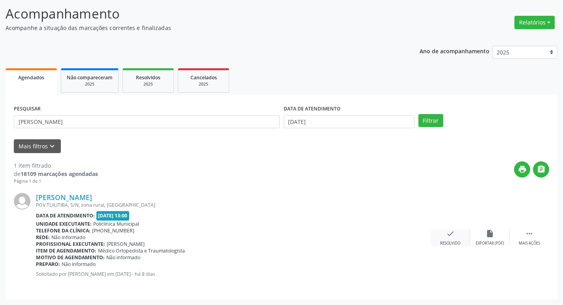
click at [457, 235] on div "check Resolvido" at bounding box center [450, 237] width 39 height 17
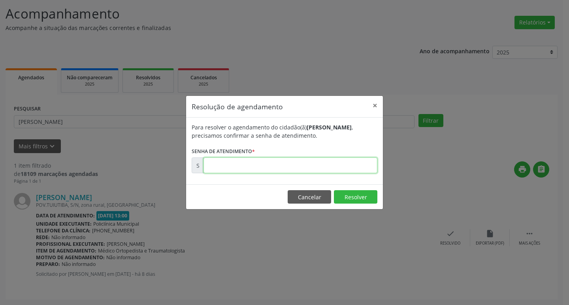
click at [233, 171] on input "text" at bounding box center [290, 166] width 174 height 16
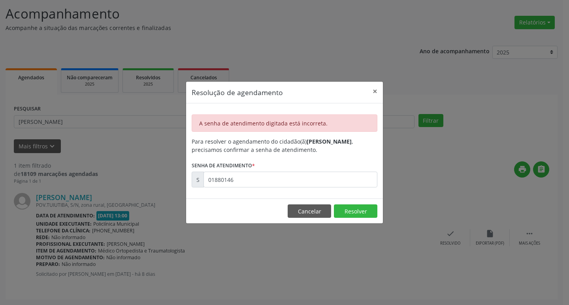
click at [257, 189] on div "A senha de atendimento digitada está incorreta. Para resolver o agendamento do …" at bounding box center [284, 150] width 197 height 95
click at [255, 187] on input "01880146" at bounding box center [290, 180] width 174 height 16
type input "00180146"
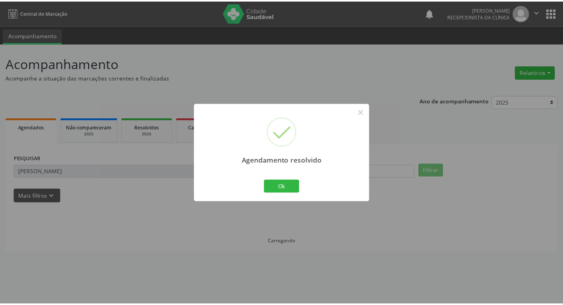
scroll to position [0, 0]
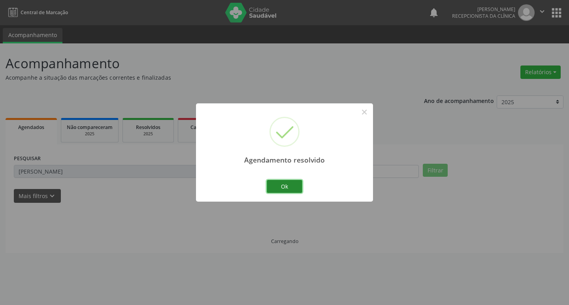
click at [274, 182] on button "Ok" at bounding box center [285, 186] width 36 height 13
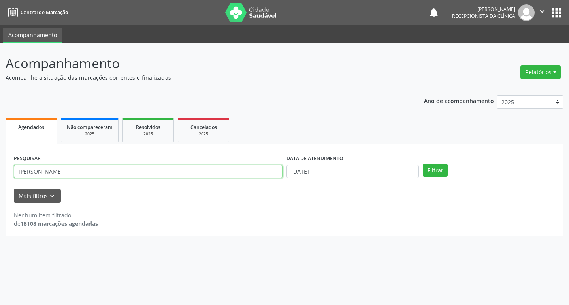
click at [203, 172] on input "[PERSON_NAME]" at bounding box center [148, 171] width 269 height 13
type input "rogerio"
click at [423, 164] on button "Filtrar" at bounding box center [435, 170] width 25 height 13
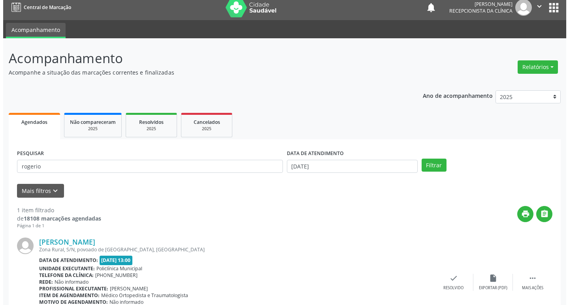
scroll to position [50, 0]
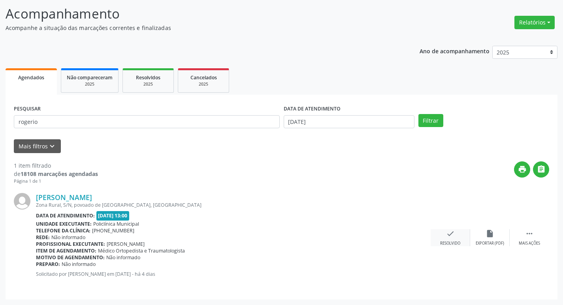
click at [442, 235] on div "check Resolvido" at bounding box center [450, 237] width 39 height 17
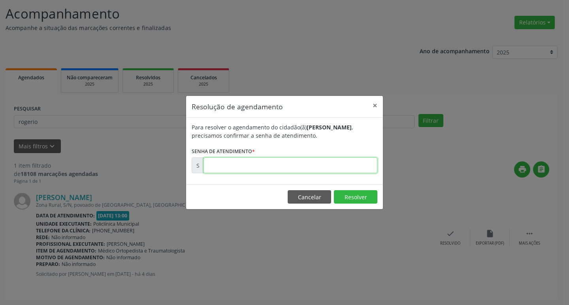
click at [267, 171] on input "text" at bounding box center [290, 166] width 174 height 16
type input "00180896"
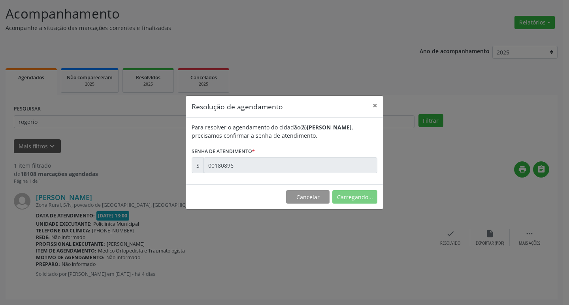
scroll to position [0, 0]
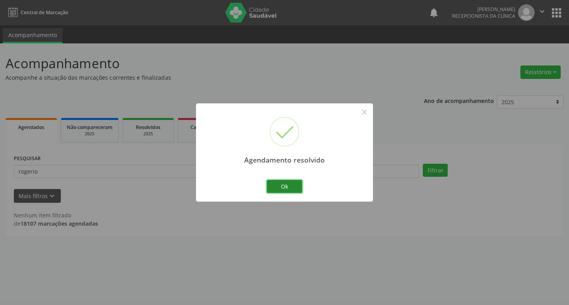
click at [276, 181] on button "Ok" at bounding box center [285, 186] width 36 height 13
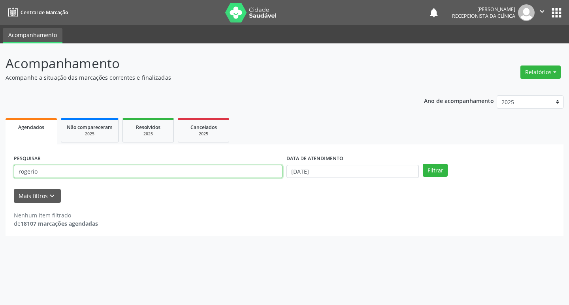
click at [251, 167] on input "rogerio" at bounding box center [148, 171] width 269 height 13
type input "celma"
click at [423, 164] on button "Filtrar" at bounding box center [435, 170] width 25 height 13
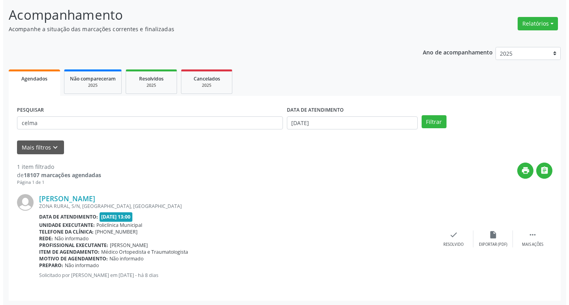
scroll to position [50, 0]
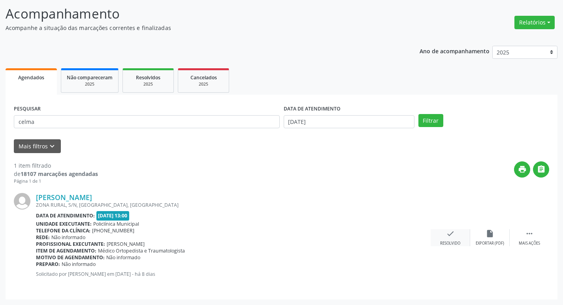
click at [441, 234] on div "check Resolvido" at bounding box center [450, 237] width 39 height 17
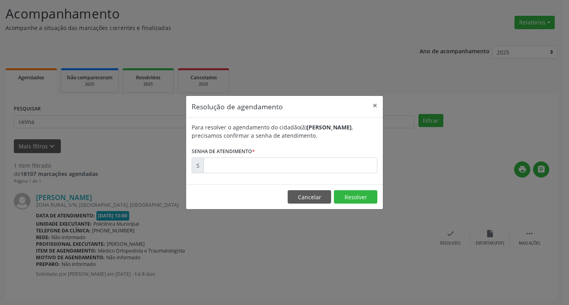
drag, startPoint x: 261, startPoint y: 177, endPoint x: 238, endPoint y: 167, distance: 25.3
click at [259, 176] on div "Para resolver o agendamento do cidadão(ã) [PERSON_NAME] , precisamos confirmar …" at bounding box center [284, 151] width 197 height 67
click at [238, 167] on input "text" at bounding box center [290, 166] width 174 height 16
type input "00180172"
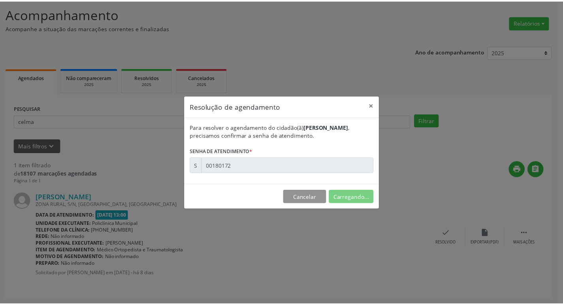
scroll to position [0, 0]
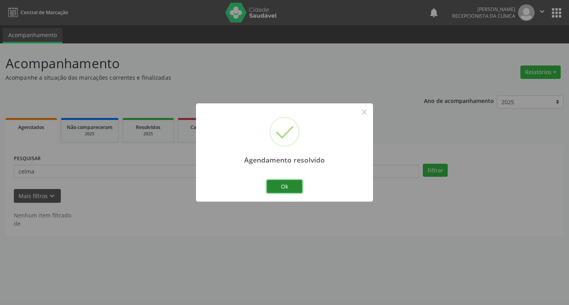
click at [272, 187] on button "Ok" at bounding box center [285, 186] width 36 height 13
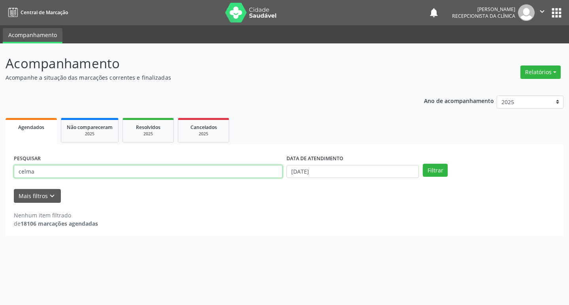
click at [171, 169] on input "celma" at bounding box center [148, 171] width 269 height 13
click at [423, 164] on button "Filtrar" at bounding box center [435, 170] width 25 height 13
click at [171, 169] on input "celma" at bounding box center [148, 171] width 269 height 13
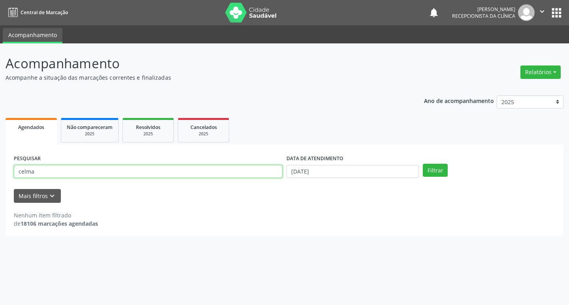
click at [171, 169] on input "celma" at bounding box center [148, 171] width 269 height 13
click at [172, 169] on input "celma" at bounding box center [148, 171] width 269 height 13
type input "luzimar"
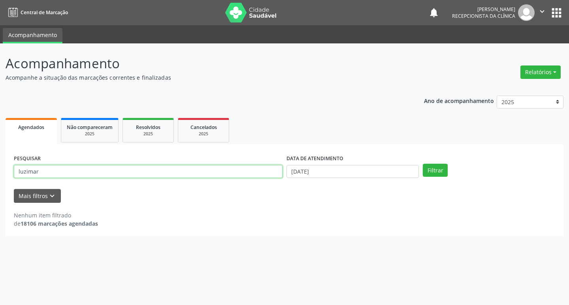
click at [423, 164] on button "Filtrar" at bounding box center [435, 170] width 25 height 13
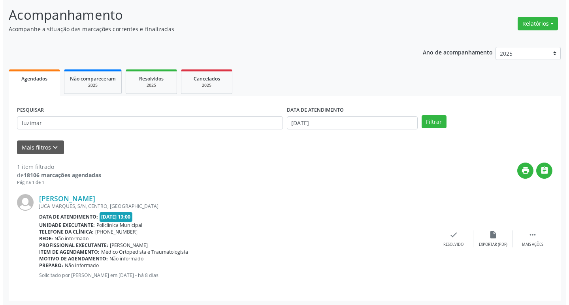
scroll to position [50, 0]
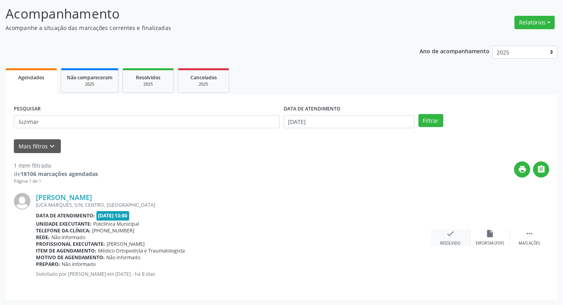
click at [444, 233] on div "check Resolvido" at bounding box center [450, 237] width 39 height 17
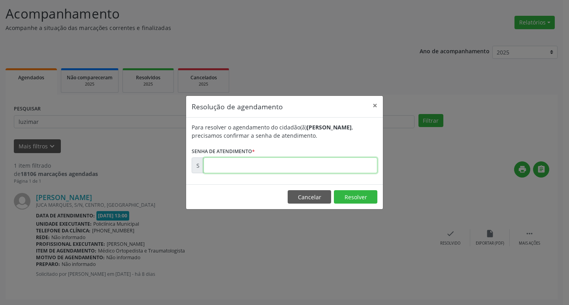
click at [274, 168] on input "text" at bounding box center [290, 166] width 174 height 16
type input "00180225"
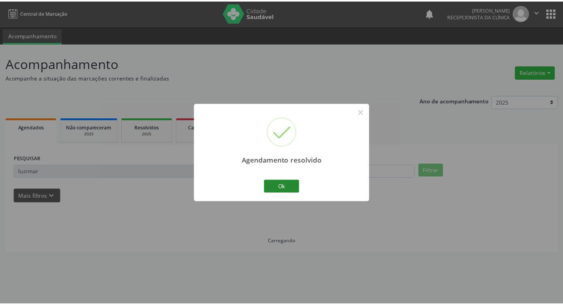
scroll to position [0, 0]
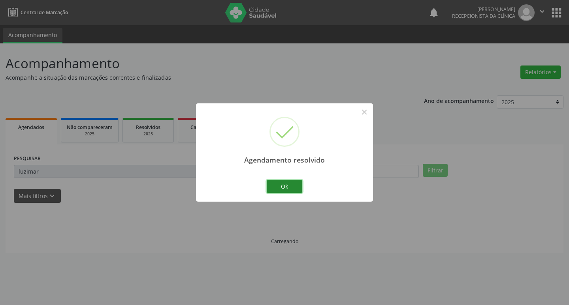
click at [277, 182] on button "Ok" at bounding box center [285, 186] width 36 height 13
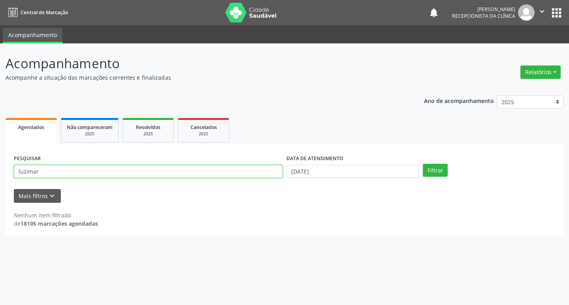
click at [189, 165] on input "luzimar" at bounding box center [148, 171] width 269 height 13
type input "eunice"
click at [423, 164] on button "Filtrar" at bounding box center [435, 170] width 25 height 13
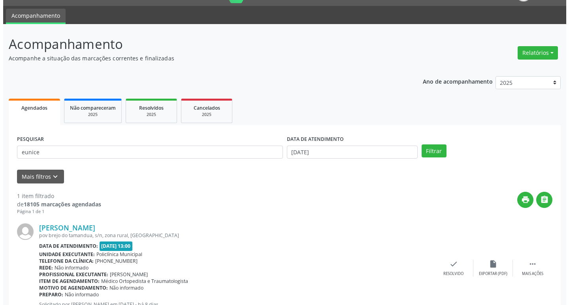
scroll to position [50, 0]
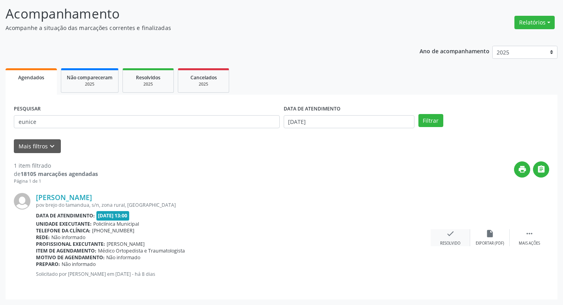
click at [459, 239] on div "check Resolvido" at bounding box center [450, 237] width 39 height 17
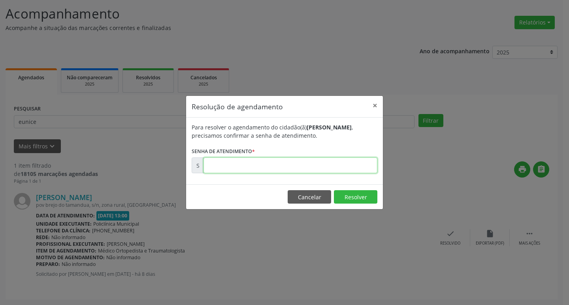
click at [259, 167] on input "text" at bounding box center [290, 166] width 174 height 16
type input "00180216"
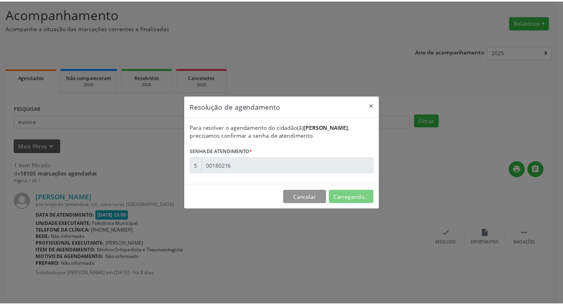
scroll to position [0, 0]
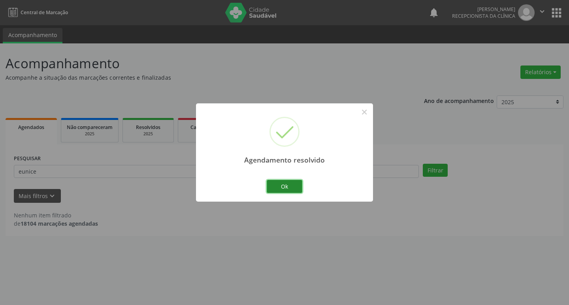
click at [276, 184] on button "Ok" at bounding box center [285, 186] width 36 height 13
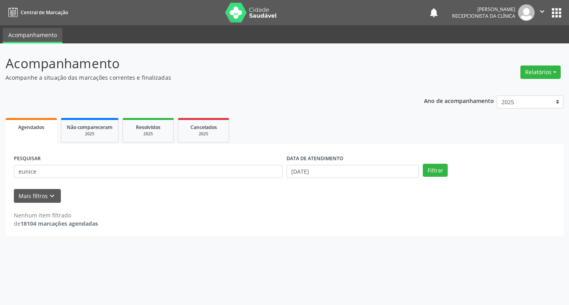
click at [226, 184] on form "PESQUISAR eunice DATA DE ATENDIMENTO [DATE] Filtrar UNIDADE DE REFERÊNCIA Selec…" at bounding box center [284, 178] width 541 height 50
click at [208, 173] on input "eunice" at bounding box center [148, 171] width 269 height 13
type input "valmira"
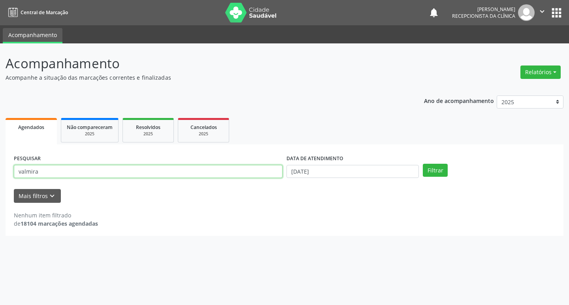
click at [423, 164] on button "Filtrar" at bounding box center [435, 170] width 25 height 13
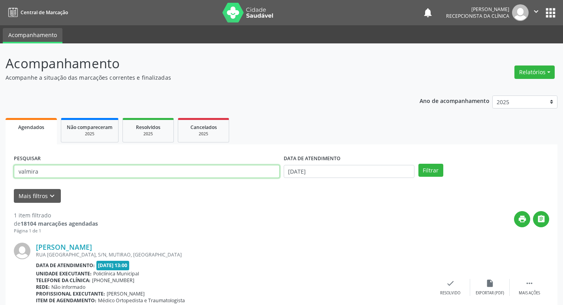
click at [208, 173] on input "valmira" at bounding box center [147, 171] width 266 height 13
click at [452, 287] on icon "check" at bounding box center [450, 283] width 9 height 9
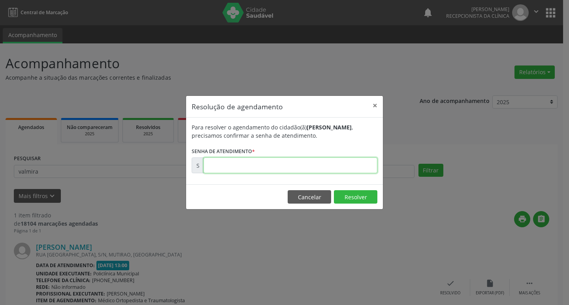
click at [235, 170] on input "text" at bounding box center [290, 166] width 174 height 16
type input "00180490"
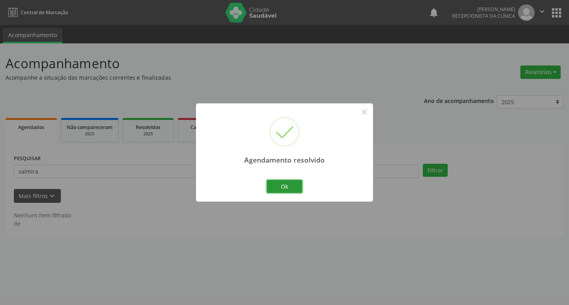
drag, startPoint x: 284, startPoint y: 187, endPoint x: 277, endPoint y: 186, distance: 7.5
click at [284, 187] on button "Ok" at bounding box center [285, 186] width 36 height 13
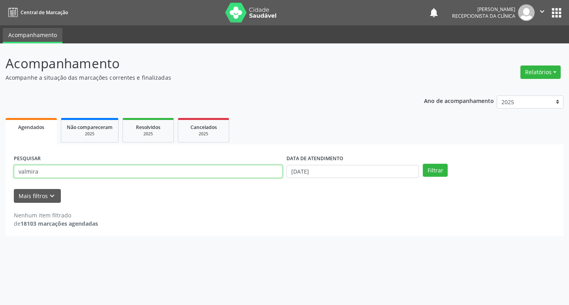
click at [199, 173] on input "valmira" at bounding box center [148, 171] width 269 height 13
click at [423, 164] on button "Filtrar" at bounding box center [435, 170] width 25 height 13
click at [65, 171] on input "agostina" at bounding box center [148, 171] width 269 height 13
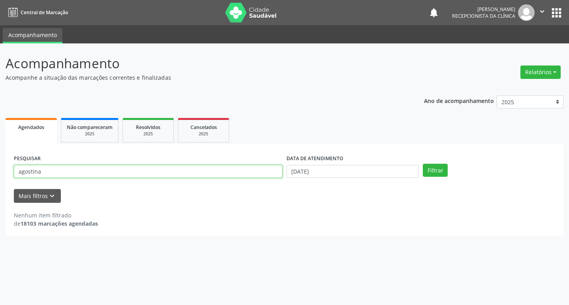
click at [65, 171] on input "agostina" at bounding box center [148, 171] width 269 height 13
type input "agostinha"
click at [423, 164] on button "Filtrar" at bounding box center [435, 170] width 25 height 13
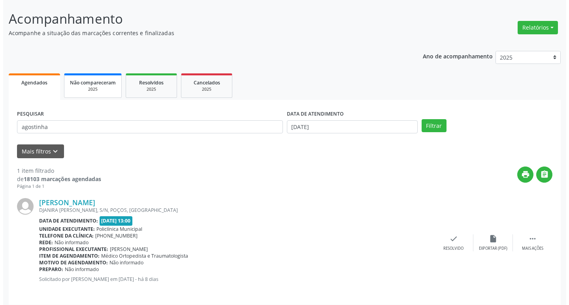
scroll to position [50, 0]
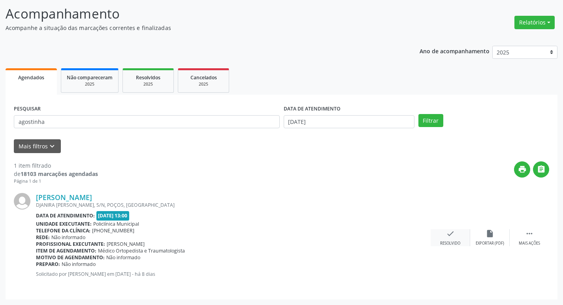
click at [458, 237] on div "check Resolvido" at bounding box center [450, 237] width 39 height 17
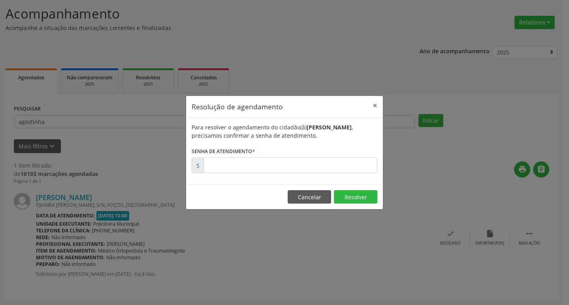
click at [221, 177] on div "Para resolver o agendamento do cidadão(ã) [PERSON_NAME] , precisamos confirmar …" at bounding box center [284, 151] width 197 height 67
click at [220, 175] on div "Para resolver o agendamento do cidadão(ã) [PERSON_NAME] , precisamos confirmar …" at bounding box center [284, 151] width 197 height 67
click at [218, 166] on input "text" at bounding box center [290, 166] width 174 height 16
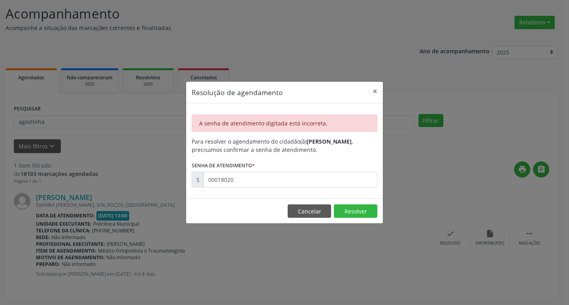
click at [236, 171] on label "Senha de atendimento *" at bounding box center [223, 166] width 63 height 12
click at [246, 179] on input "00018020" at bounding box center [290, 180] width 174 height 16
type input "00180201"
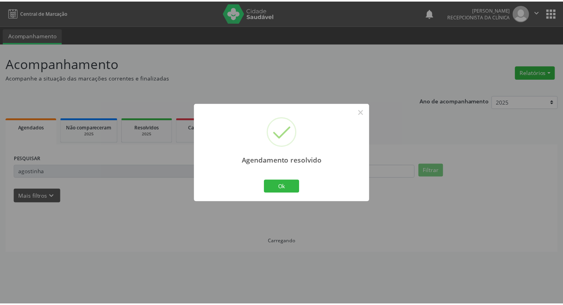
scroll to position [0, 0]
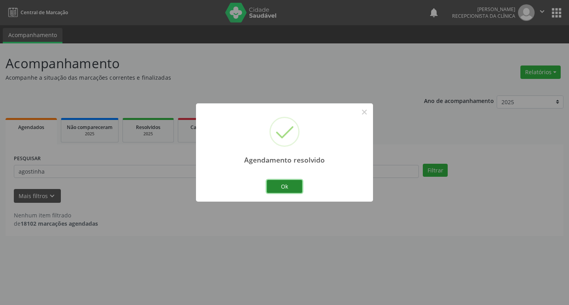
drag, startPoint x: 291, startPoint y: 185, endPoint x: 284, endPoint y: 182, distance: 7.6
click at [290, 185] on button "Ok" at bounding box center [285, 186] width 36 height 13
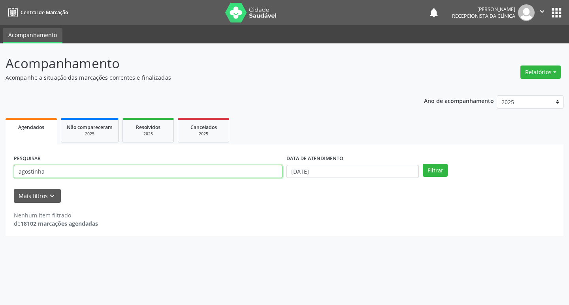
drag, startPoint x: 235, startPoint y: 174, endPoint x: 218, endPoint y: 171, distance: 17.4
click at [222, 171] on input "agostinha" at bounding box center [148, 171] width 269 height 13
click at [218, 171] on input "agostinha" at bounding box center [148, 171] width 269 height 13
click at [217, 171] on input "agostinha" at bounding box center [148, 171] width 269 height 13
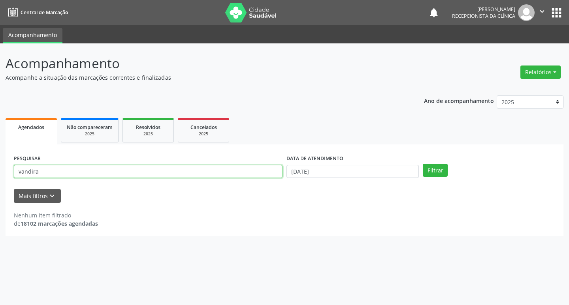
type input "vandira"
click at [423, 164] on button "Filtrar" at bounding box center [435, 170] width 25 height 13
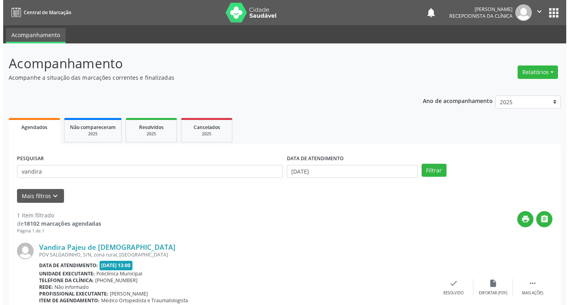
scroll to position [50, 0]
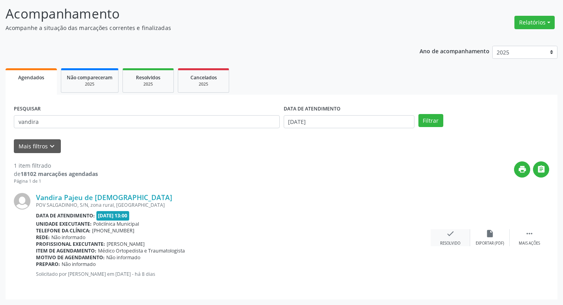
click at [461, 241] on div "check Resolvido" at bounding box center [450, 237] width 39 height 17
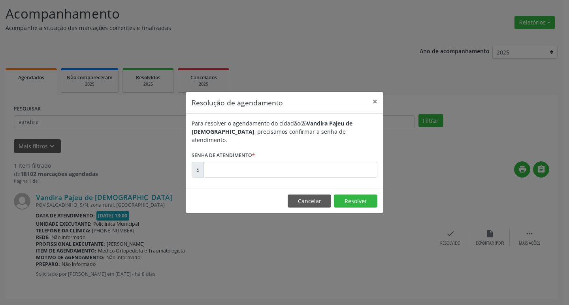
click at [259, 155] on form "Para resolver o agendamento do cidadão(ã) [PERSON_NAME] de [DEMOGRAPHIC_DATA] ,…" at bounding box center [285, 148] width 186 height 58
click at [271, 164] on input "text" at bounding box center [290, 170] width 174 height 16
type input "00180186"
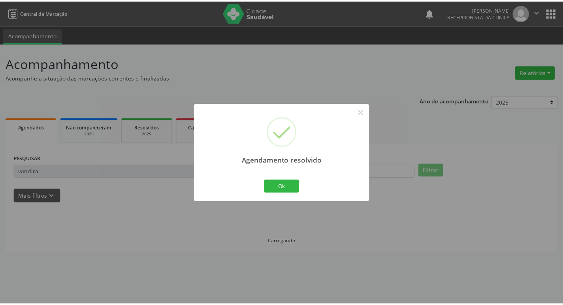
scroll to position [0, 0]
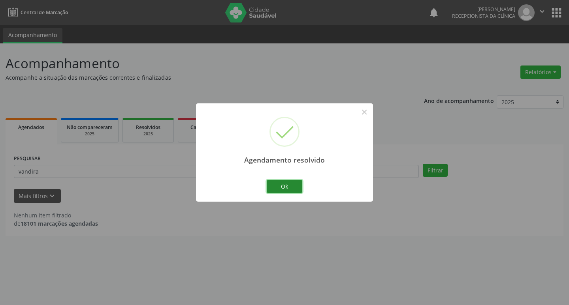
click at [273, 187] on button "Ok" at bounding box center [285, 186] width 36 height 13
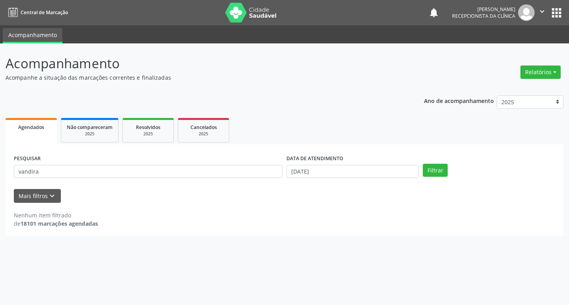
drag, startPoint x: 222, startPoint y: 182, endPoint x: 214, endPoint y: 180, distance: 8.7
click at [222, 182] on div "PESQUISAR vandira" at bounding box center [148, 168] width 273 height 31
click at [210, 179] on div "PESQUISAR vandira" at bounding box center [148, 168] width 273 height 31
click at [199, 177] on input "vandira" at bounding box center [148, 171] width 269 height 13
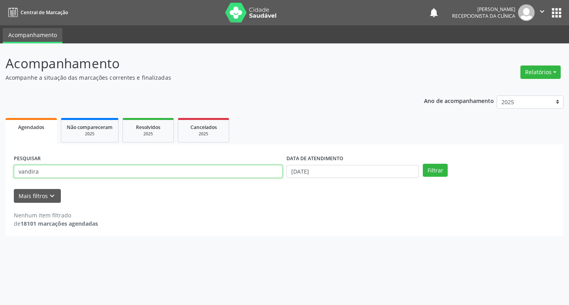
click at [199, 177] on input "vandira" at bounding box center [148, 171] width 269 height 13
type input "fabricio"
click at [423, 164] on button "Filtrar" at bounding box center [435, 170] width 25 height 13
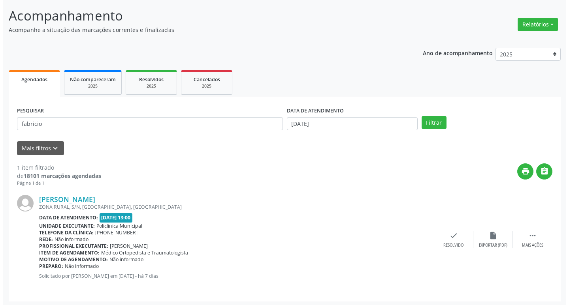
scroll to position [50, 0]
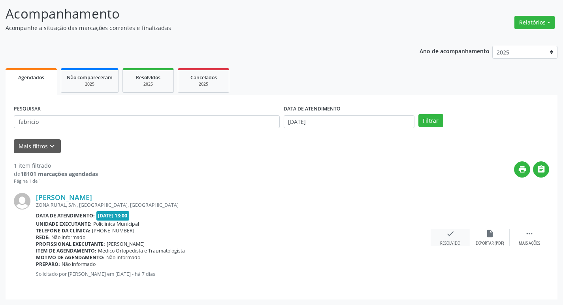
click at [458, 240] on div "check Resolvido" at bounding box center [450, 237] width 39 height 17
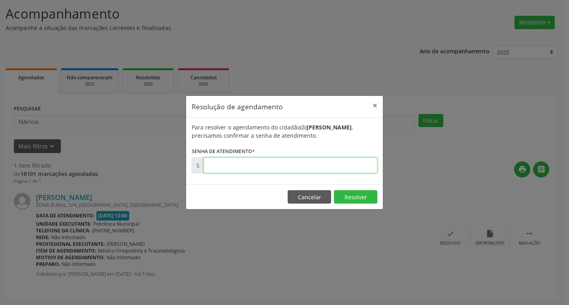
click at [234, 170] on input "text" at bounding box center [290, 166] width 174 height 16
type input "00180635"
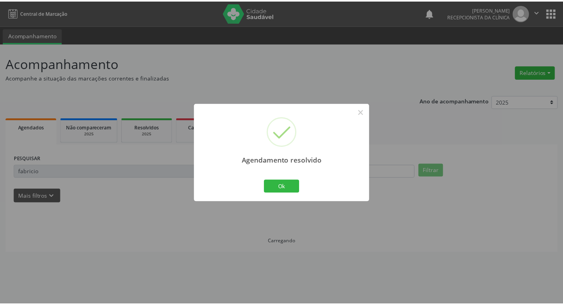
scroll to position [0, 0]
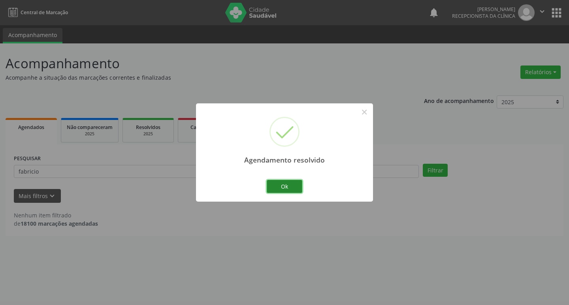
click at [268, 182] on button "Ok" at bounding box center [285, 186] width 36 height 13
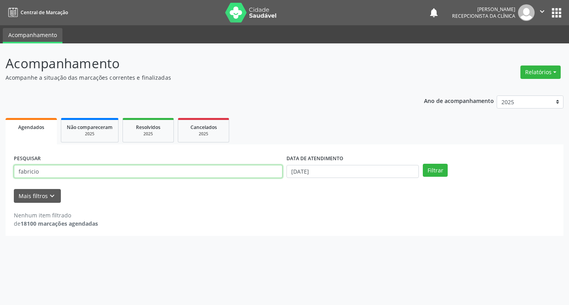
click at [233, 177] on input "fabricio" at bounding box center [148, 171] width 269 height 13
type input "zorilda"
click at [423, 164] on button "Filtrar" at bounding box center [435, 170] width 25 height 13
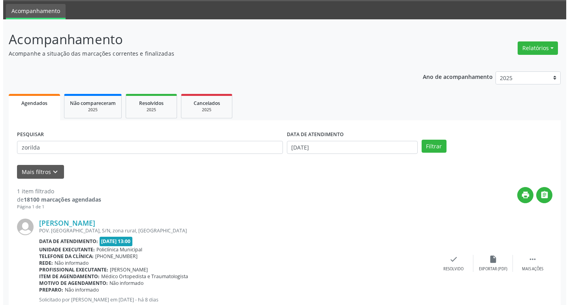
scroll to position [50, 0]
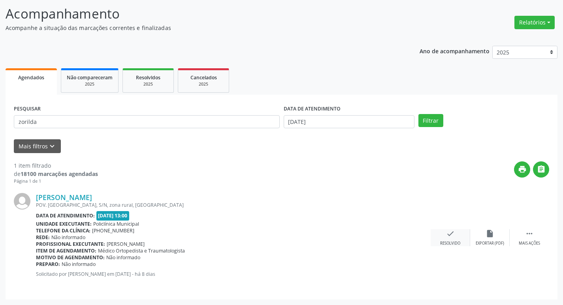
click at [446, 233] on icon "check" at bounding box center [450, 233] width 9 height 9
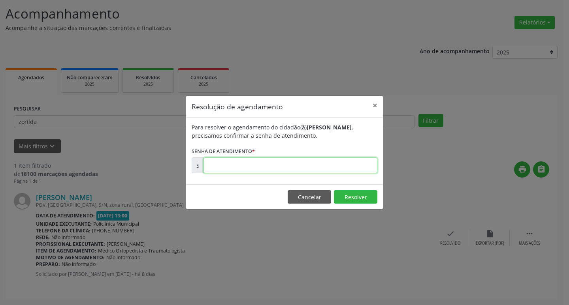
click at [244, 170] on input "text" at bounding box center [290, 166] width 174 height 16
type input "00180189"
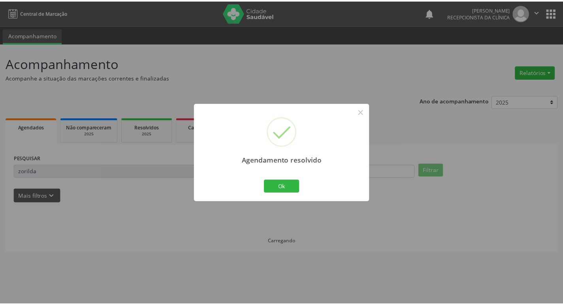
scroll to position [0, 0]
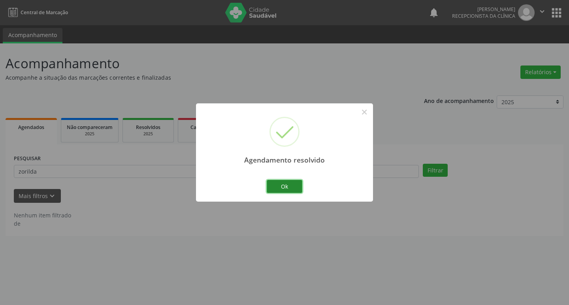
click at [271, 181] on button "Ok" at bounding box center [285, 186] width 36 height 13
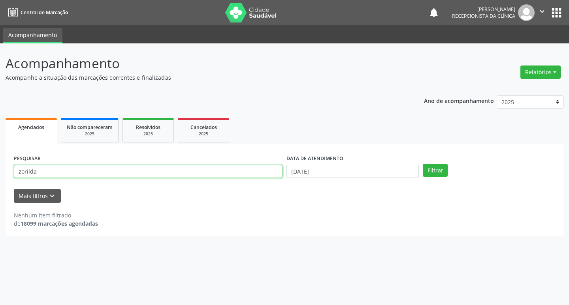
click at [204, 172] on input "zorilda" at bounding box center [148, 171] width 269 height 13
click at [423, 164] on button "Filtrar" at bounding box center [435, 170] width 25 height 13
click at [113, 163] on div "PESQUISAR [PERSON_NAME]" at bounding box center [148, 168] width 273 height 31
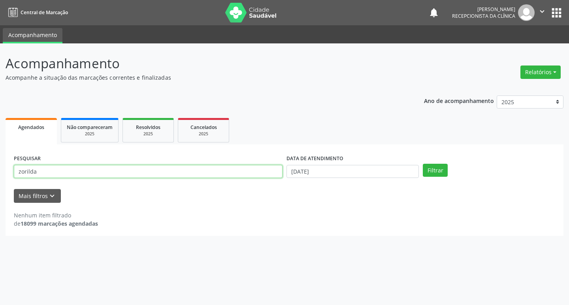
click at [107, 175] on input "zorilda" at bounding box center [148, 171] width 269 height 13
type input "rozalia"
click at [423, 164] on button "Filtrar" at bounding box center [435, 170] width 25 height 13
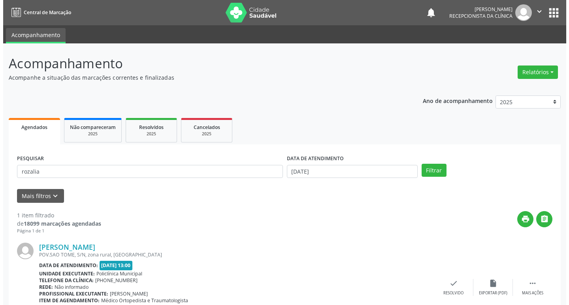
scroll to position [50, 0]
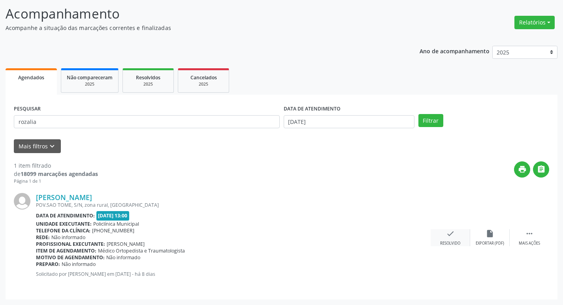
click at [449, 239] on div "check Resolvido" at bounding box center [450, 237] width 39 height 17
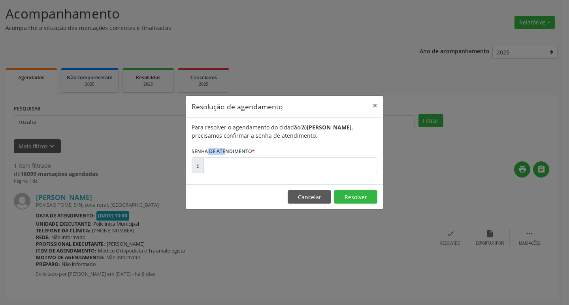
drag, startPoint x: 214, startPoint y: 153, endPoint x: 218, endPoint y: 165, distance: 12.9
click at [216, 161] on form "Para resolver o agendamento do cidadão(ã) [PERSON_NAME] , precisamos confirmar …" at bounding box center [285, 148] width 186 height 50
click at [219, 166] on input "text" at bounding box center [290, 166] width 174 height 16
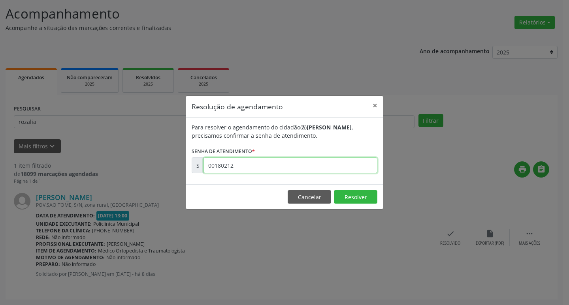
type input "00180212"
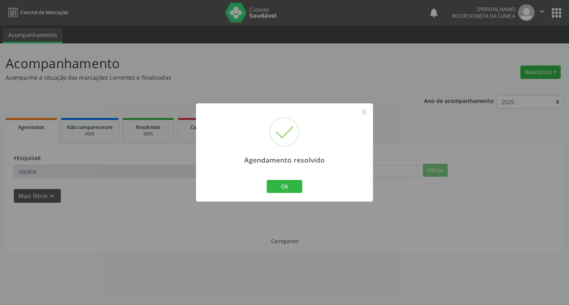
scroll to position [0, 0]
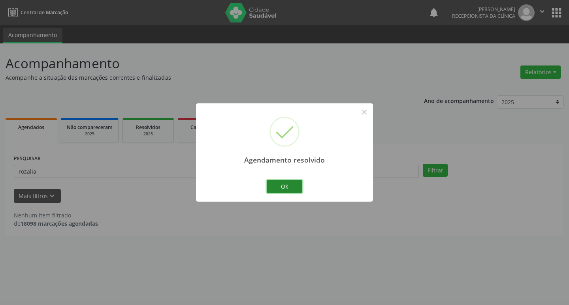
click at [275, 188] on button "Ok" at bounding box center [285, 186] width 36 height 13
